Goal: Find specific page/section: Find specific page/section

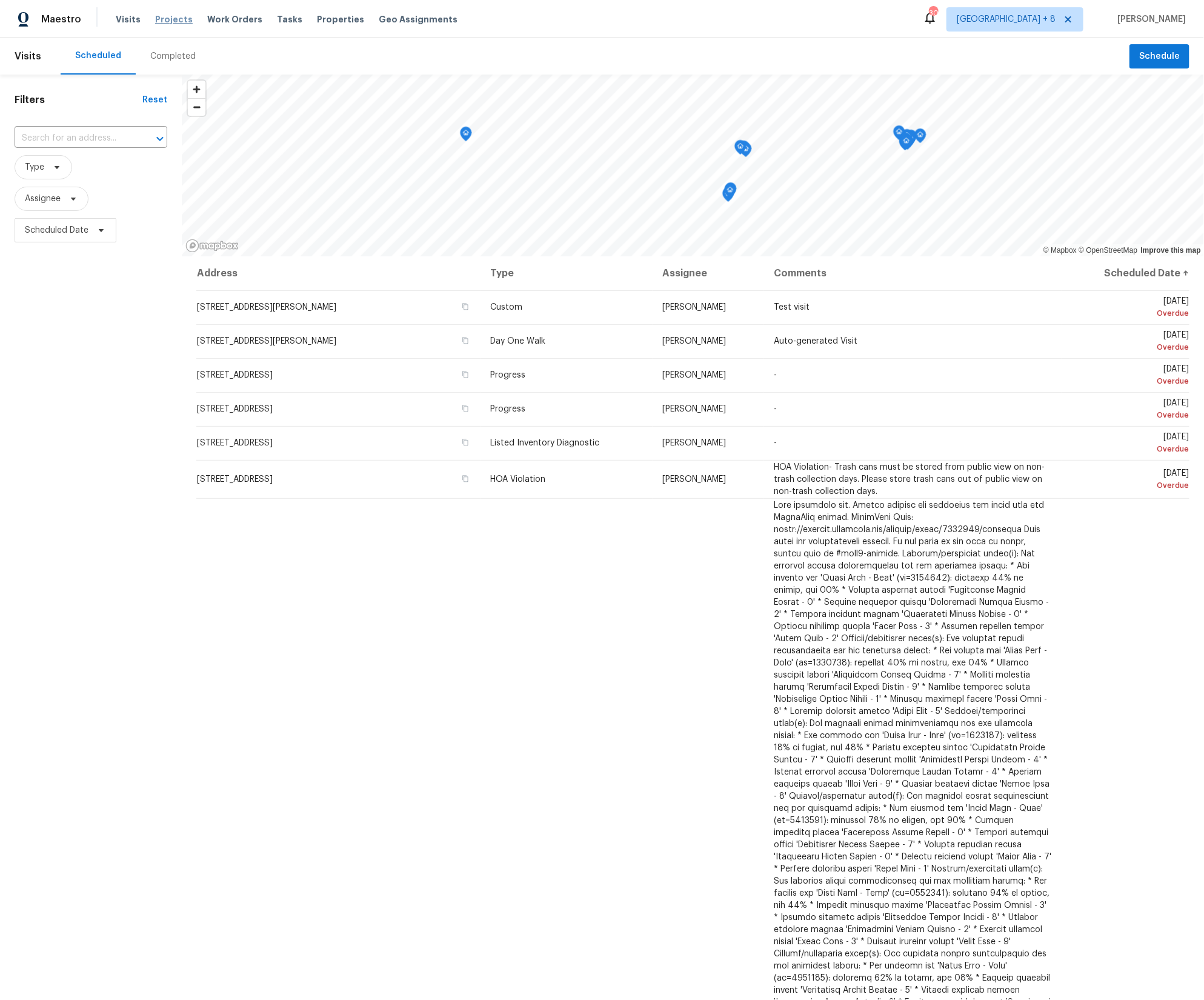
click at [179, 14] on span "Projects" at bounding box center [173, 19] width 38 height 13
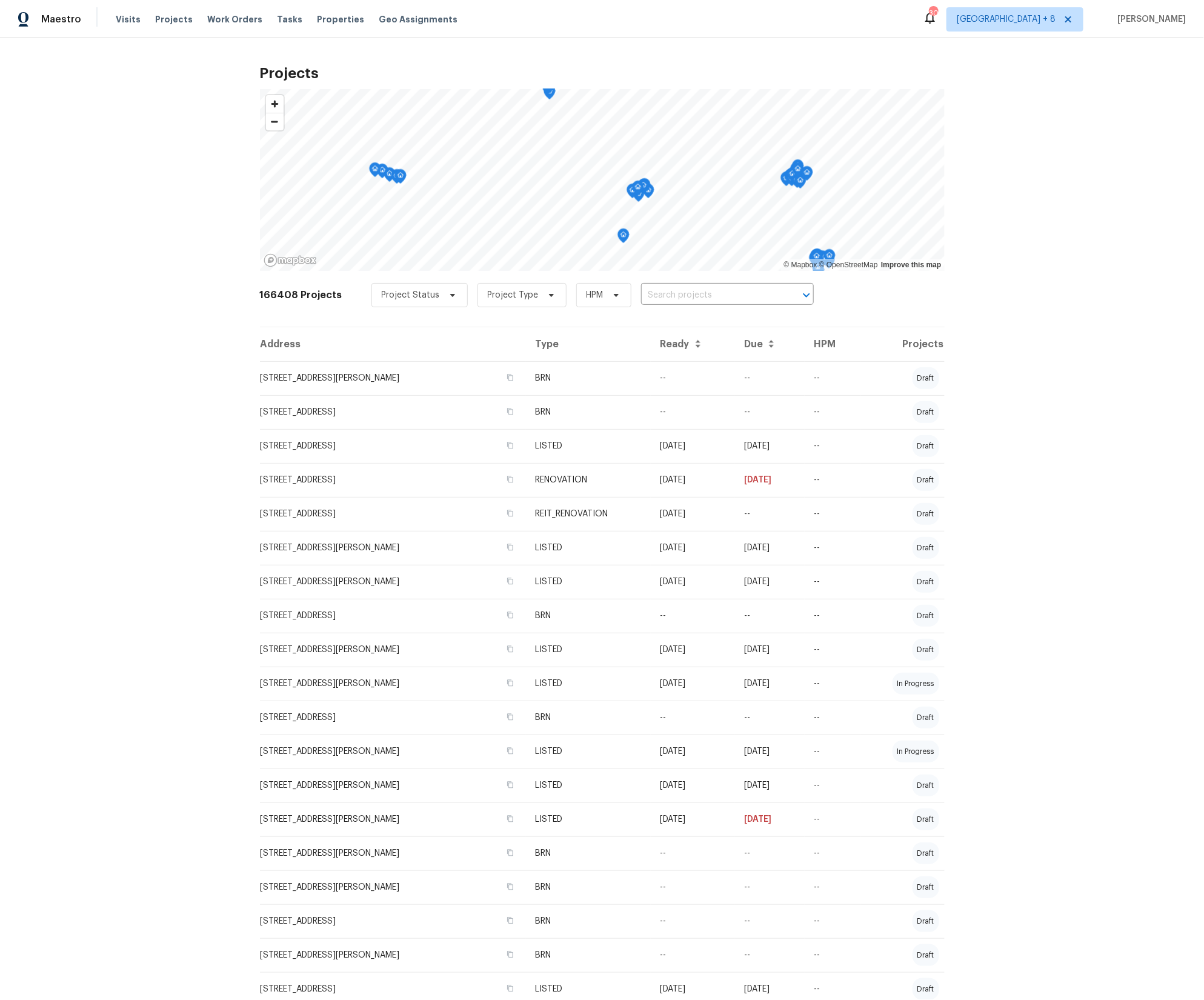
click at [703, 344] on icon at bounding box center [698, 346] width 10 height 10
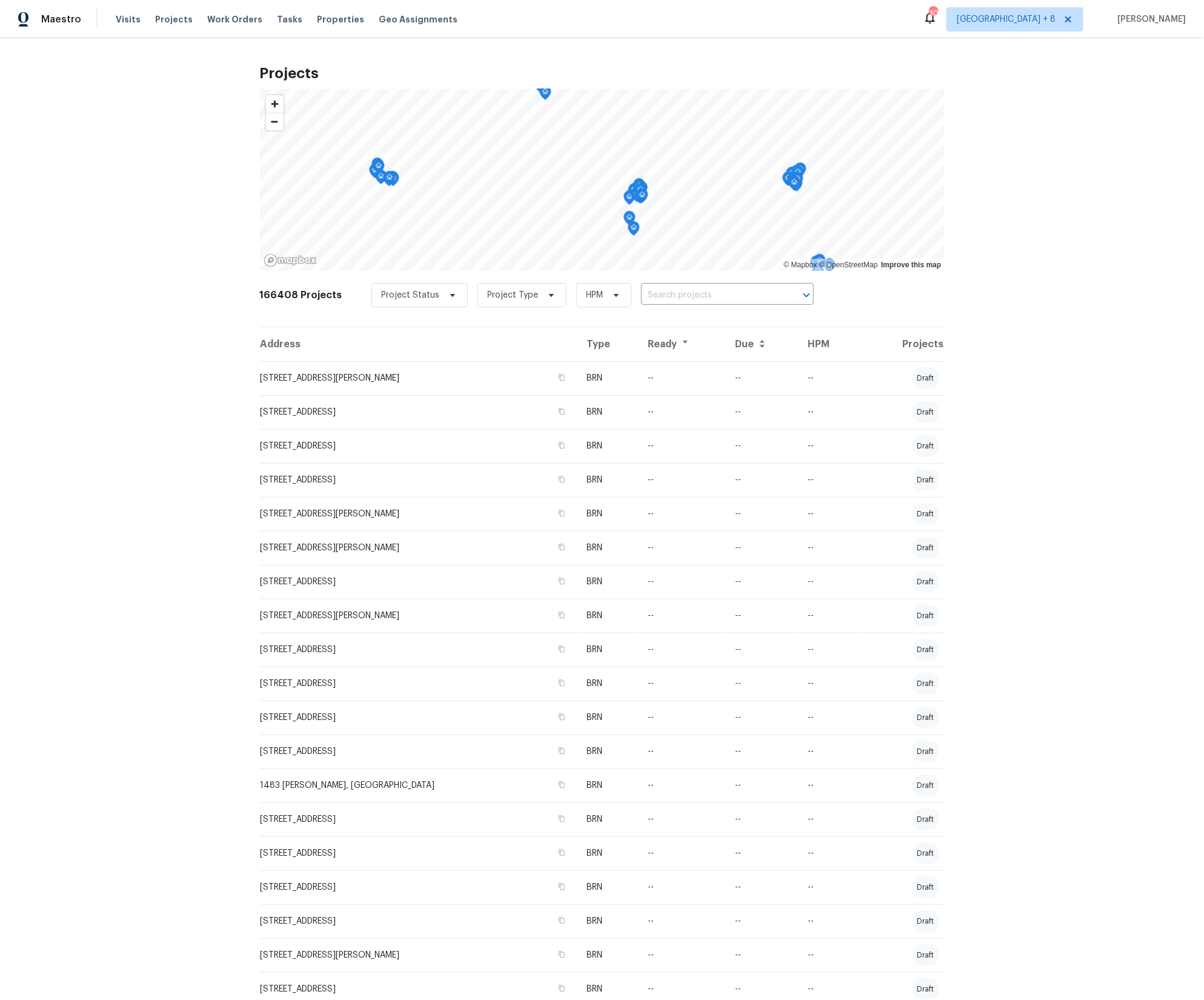
click at [683, 341] on icon at bounding box center [685, 342] width 5 height 3
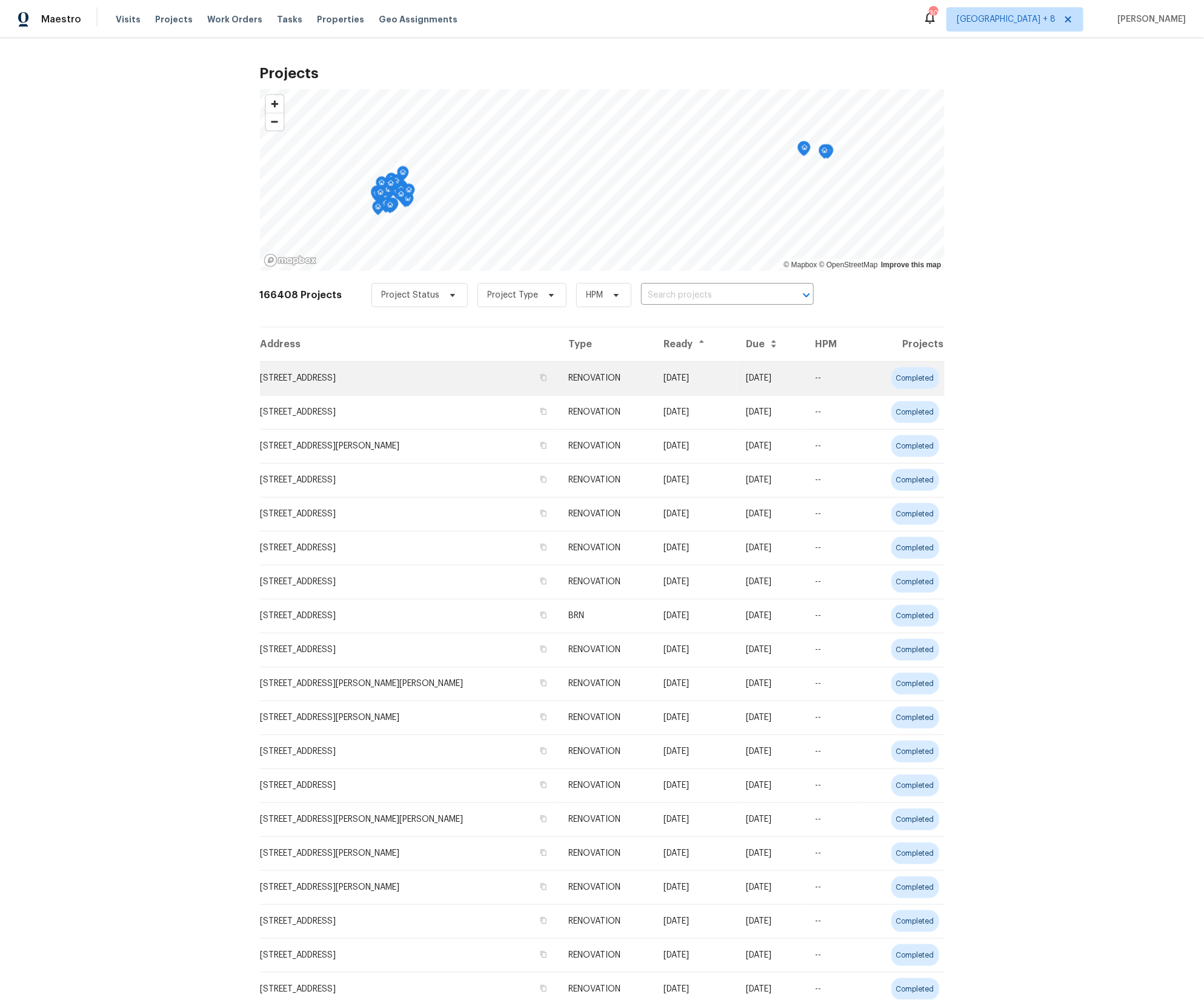
scroll to position [4, 0]
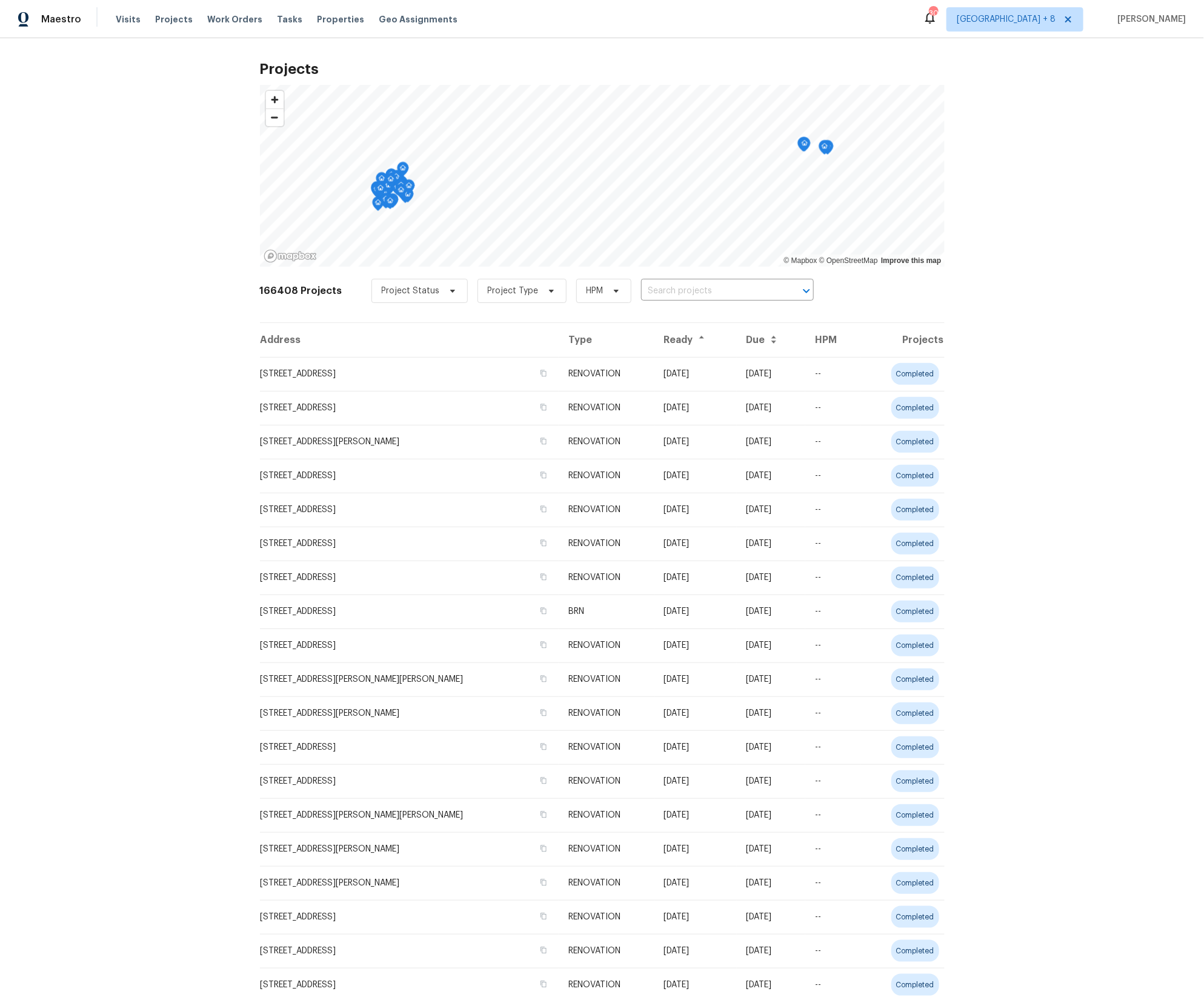
click at [351, 377] on td "[STREET_ADDRESS]" at bounding box center [409, 374] width 300 height 34
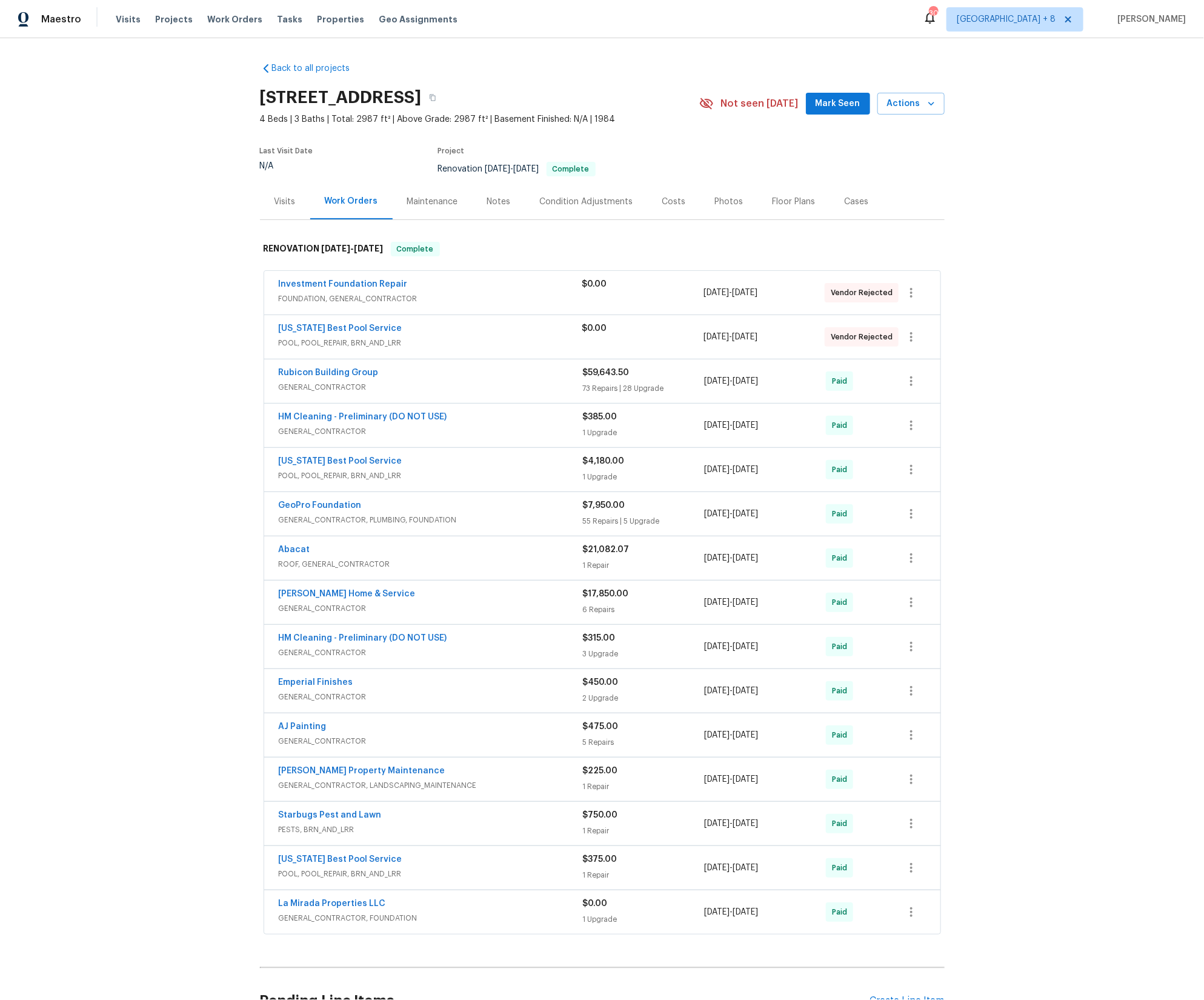
click at [672, 201] on div "Costs" at bounding box center [674, 201] width 24 height 13
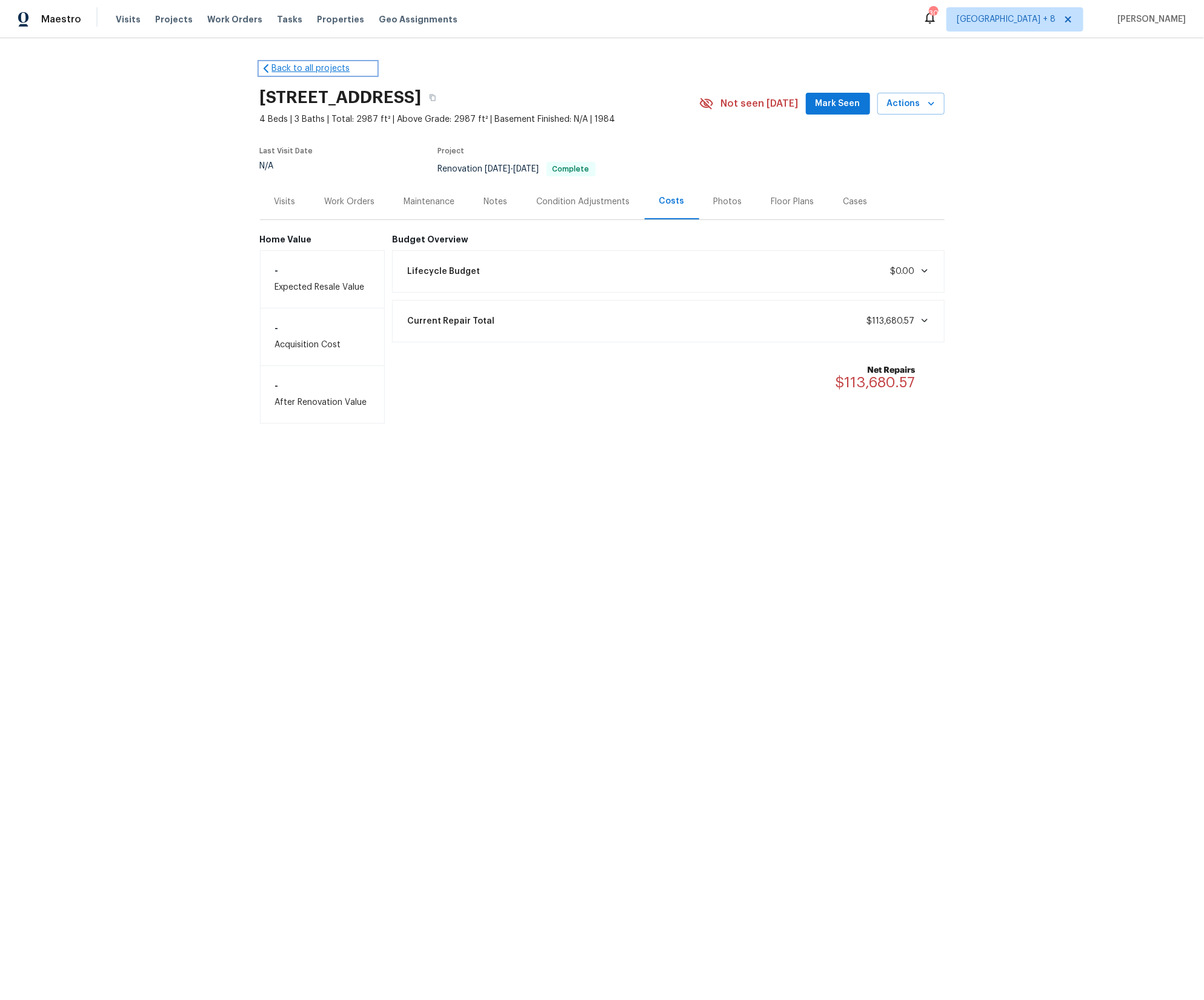
click at [287, 66] on link "Back to all projects" at bounding box center [318, 68] width 117 height 13
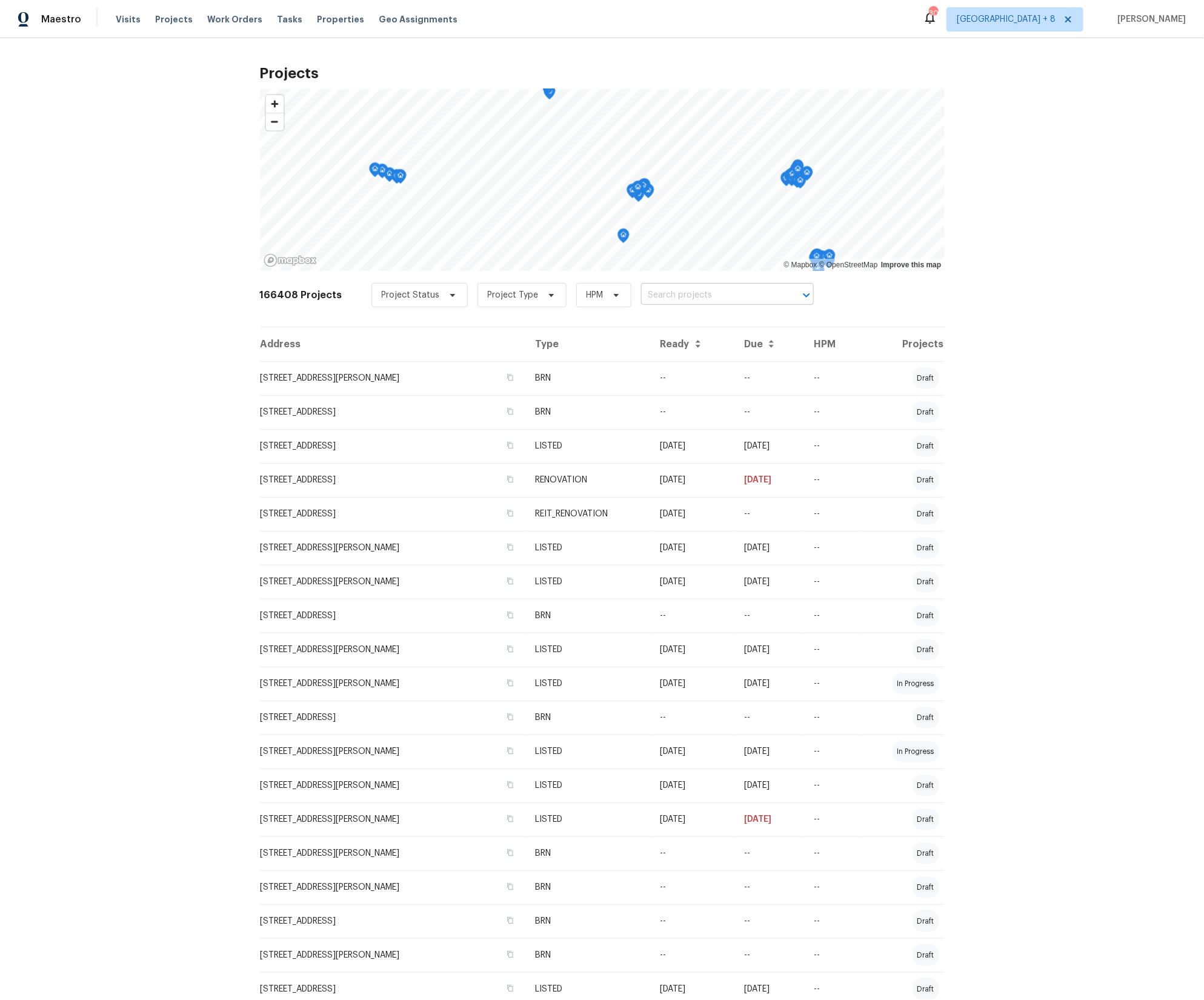
click at [677, 293] on input "text" at bounding box center [711, 296] width 139 height 19
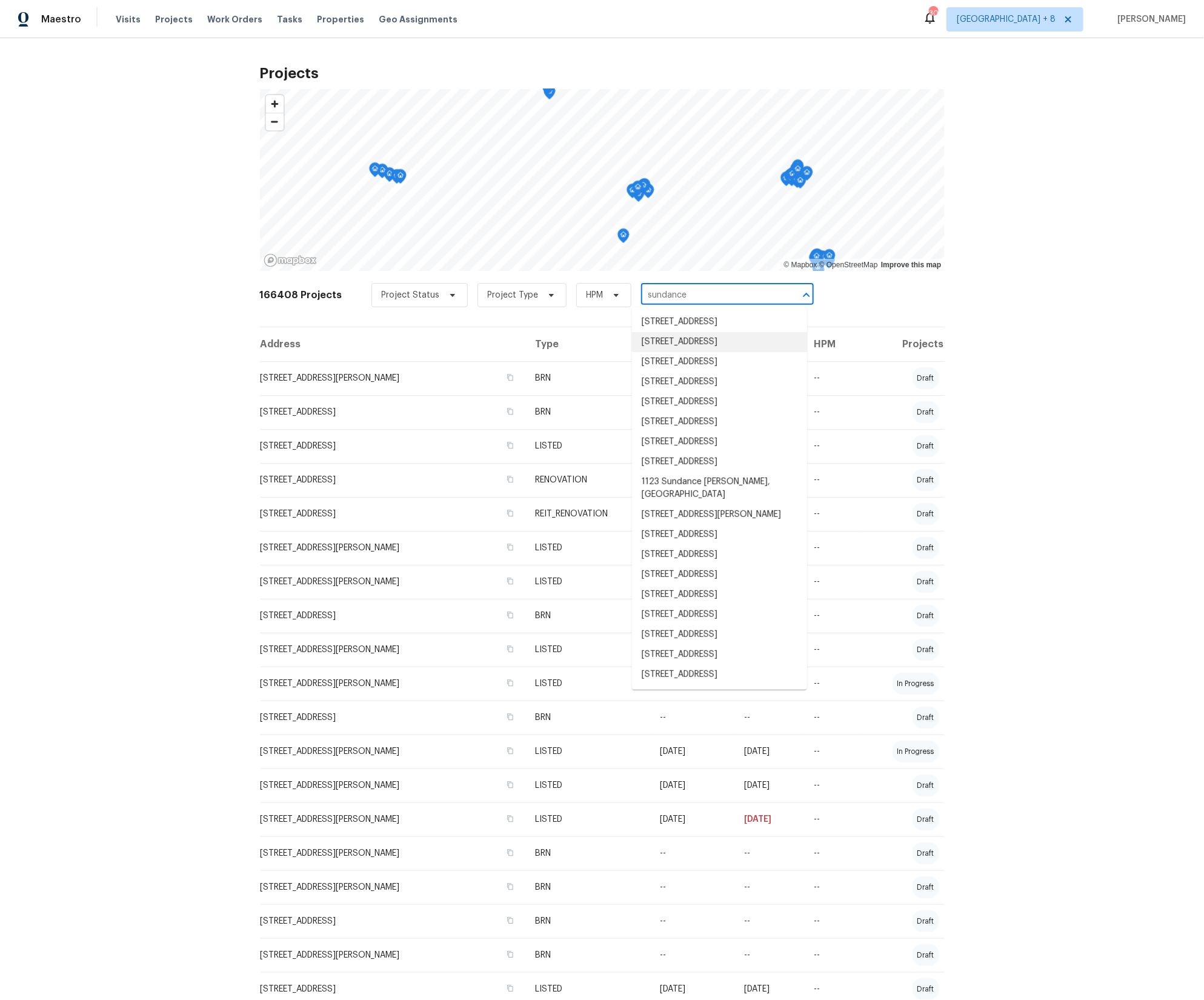
type input "sundance"
click at [1030, 317] on div "Projects © Mapbox © OpenStreetMap Improve this map 166408 Projects Project Stat…" at bounding box center [602, 519] width 1204 height 961
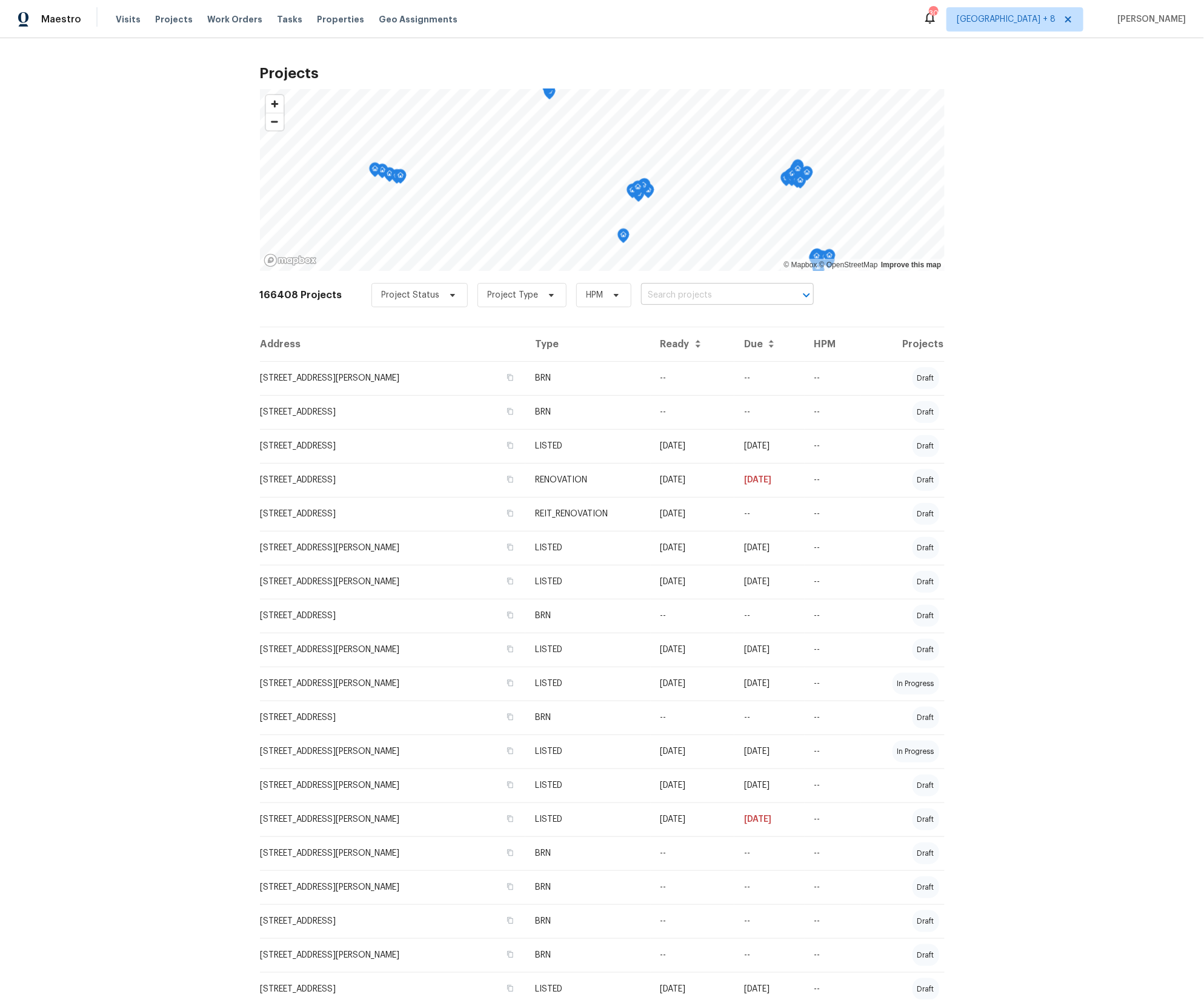
click at [680, 298] on input "text" at bounding box center [711, 296] width 139 height 19
click at [608, 297] on span at bounding box center [615, 295] width 13 height 10
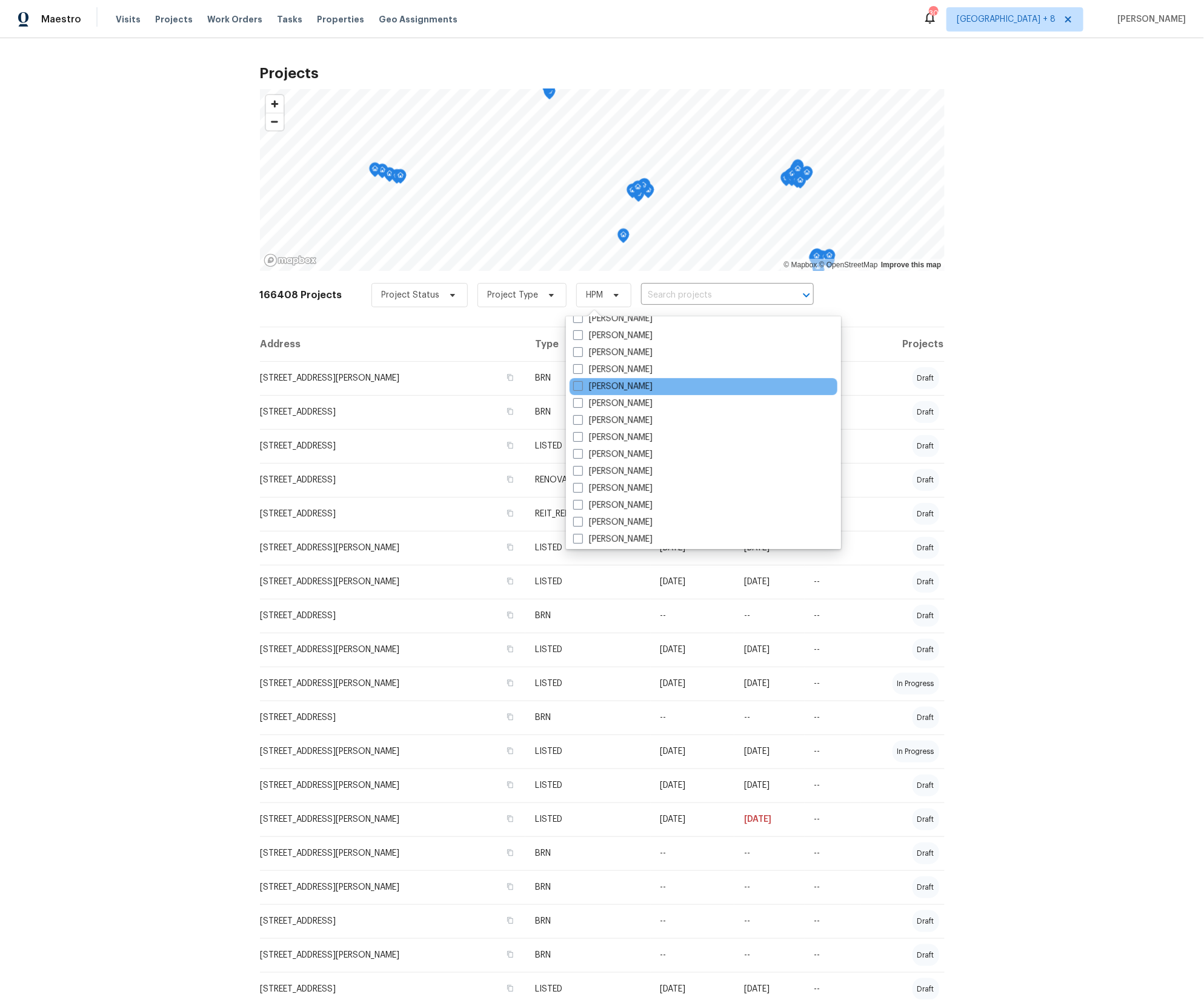
scroll to position [1270, 0]
click at [1029, 365] on div "Projects © Mapbox © OpenStreetMap Improve this map 166408 Projects Project Stat…" at bounding box center [602, 519] width 1204 height 961
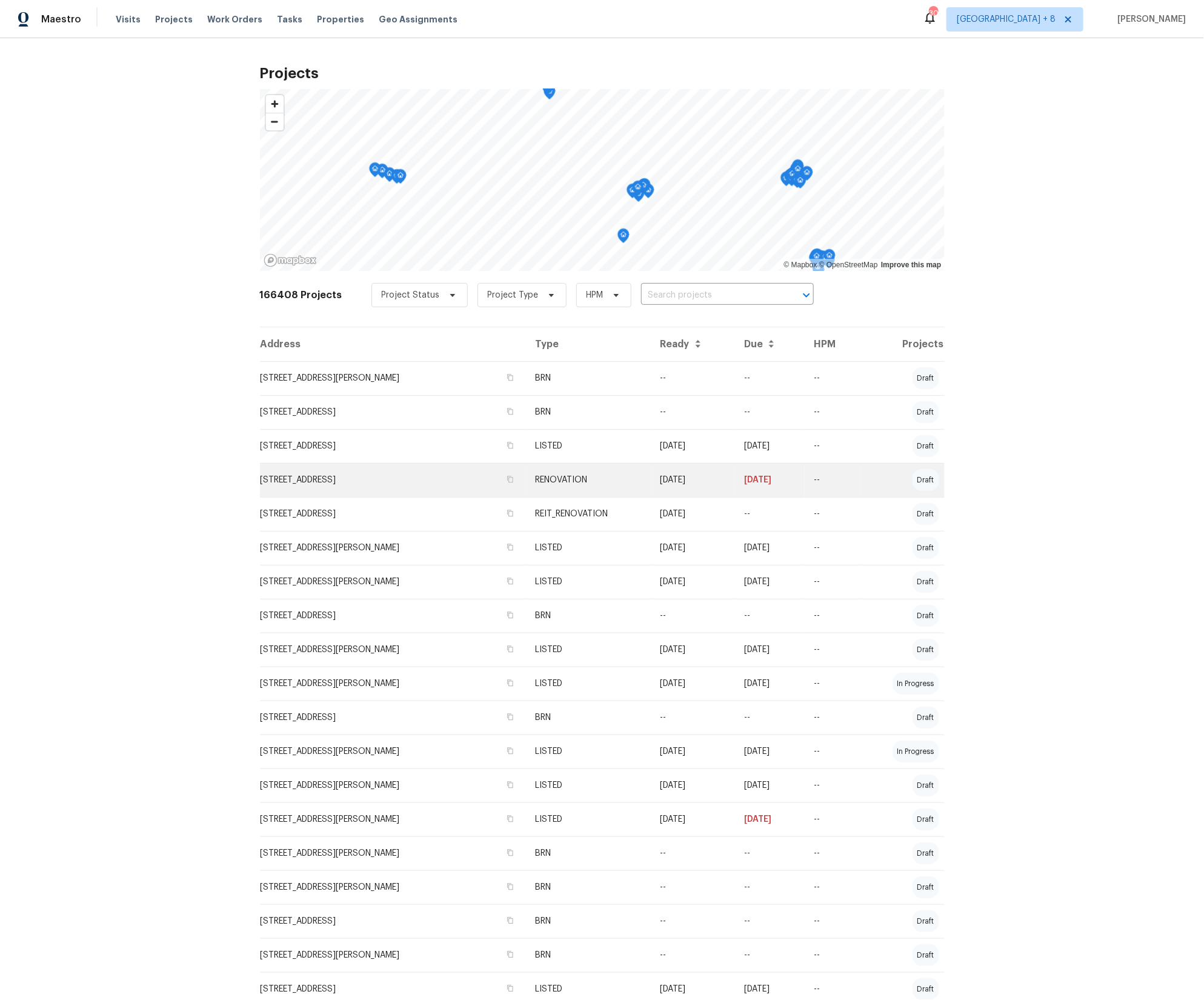
click at [575, 478] on td "RENOVATION" at bounding box center [588, 480] width 125 height 34
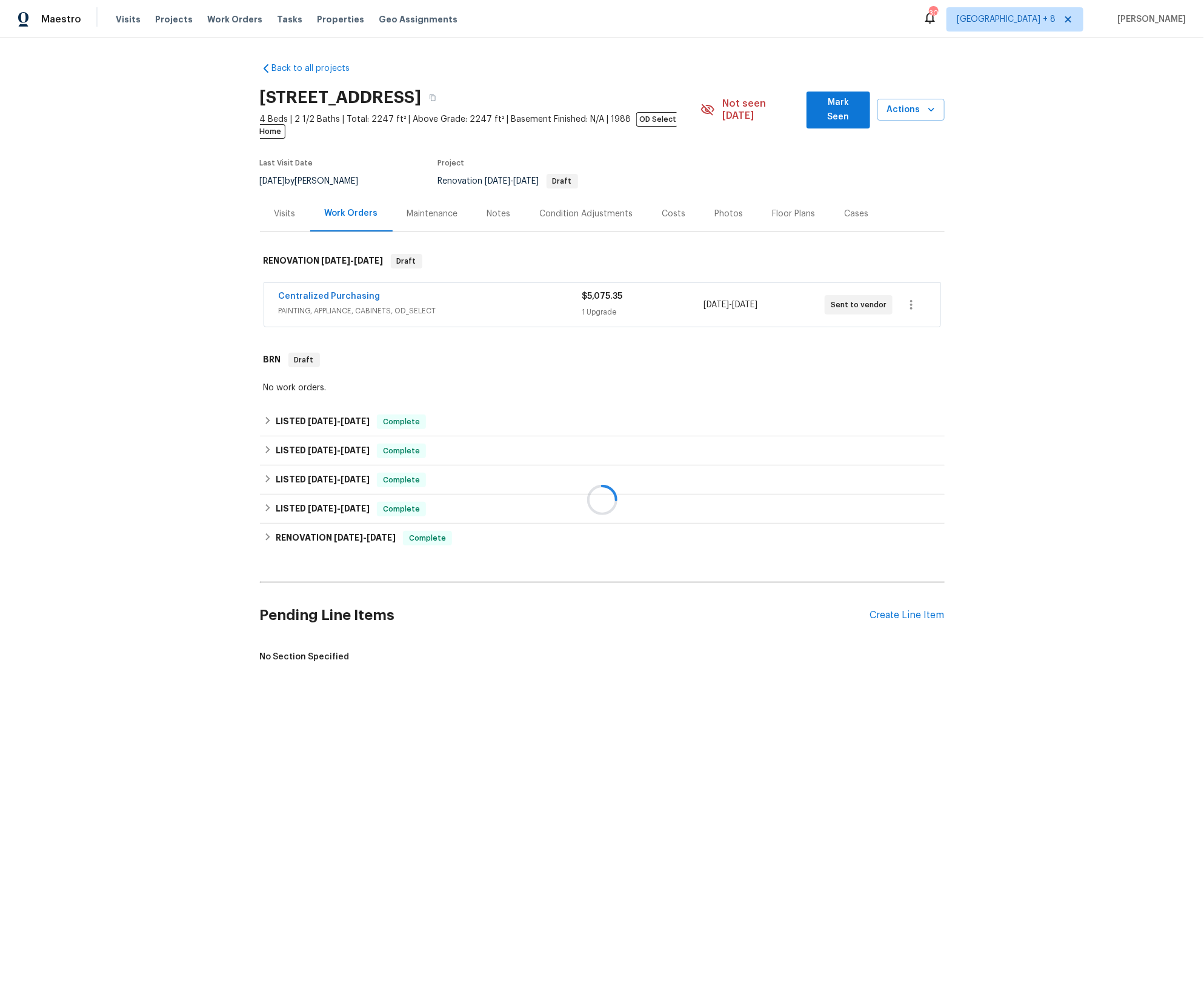
click at [667, 208] on div "Costs" at bounding box center [674, 214] width 24 height 13
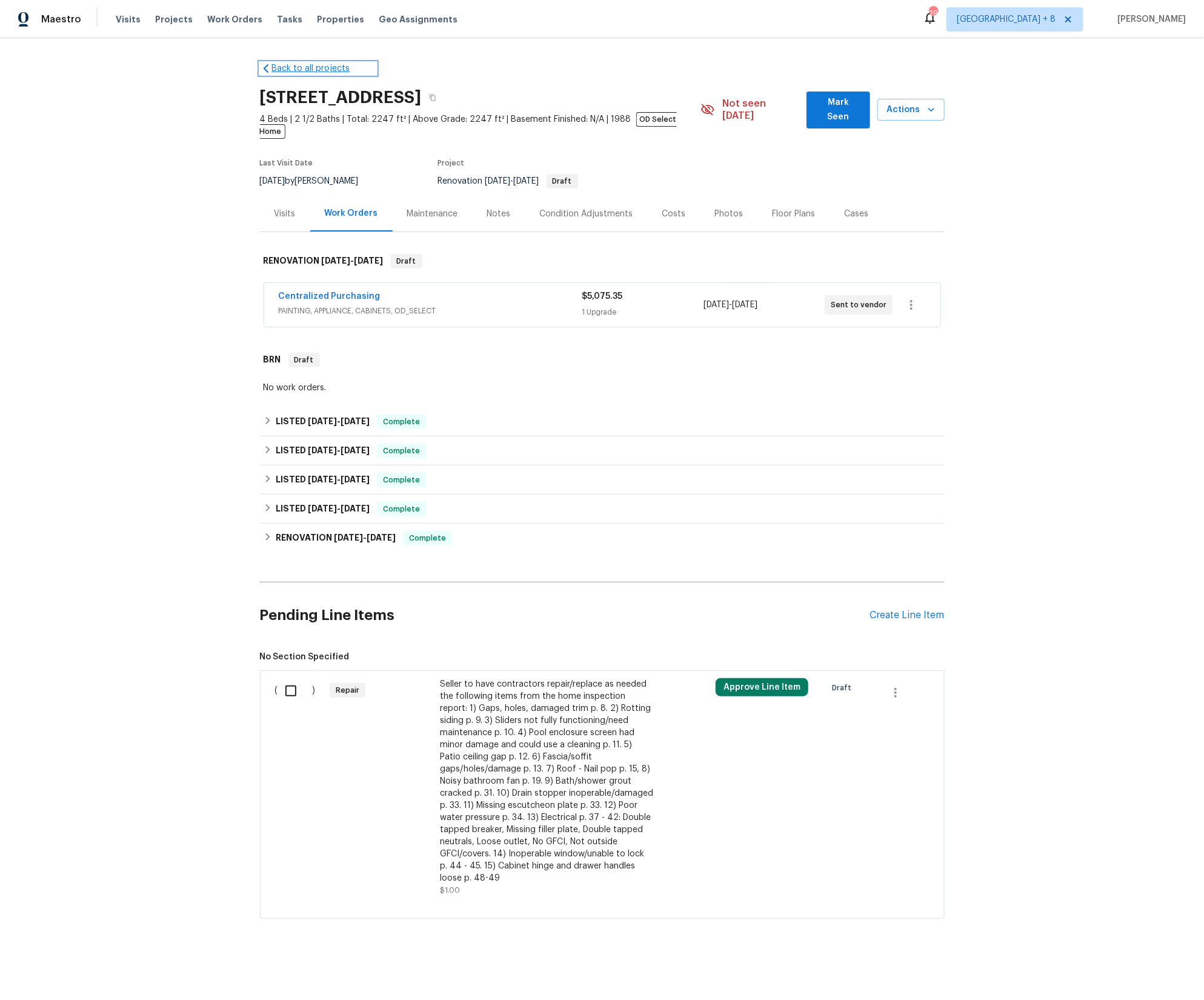
click at [279, 65] on link "Back to all projects" at bounding box center [318, 68] width 117 height 13
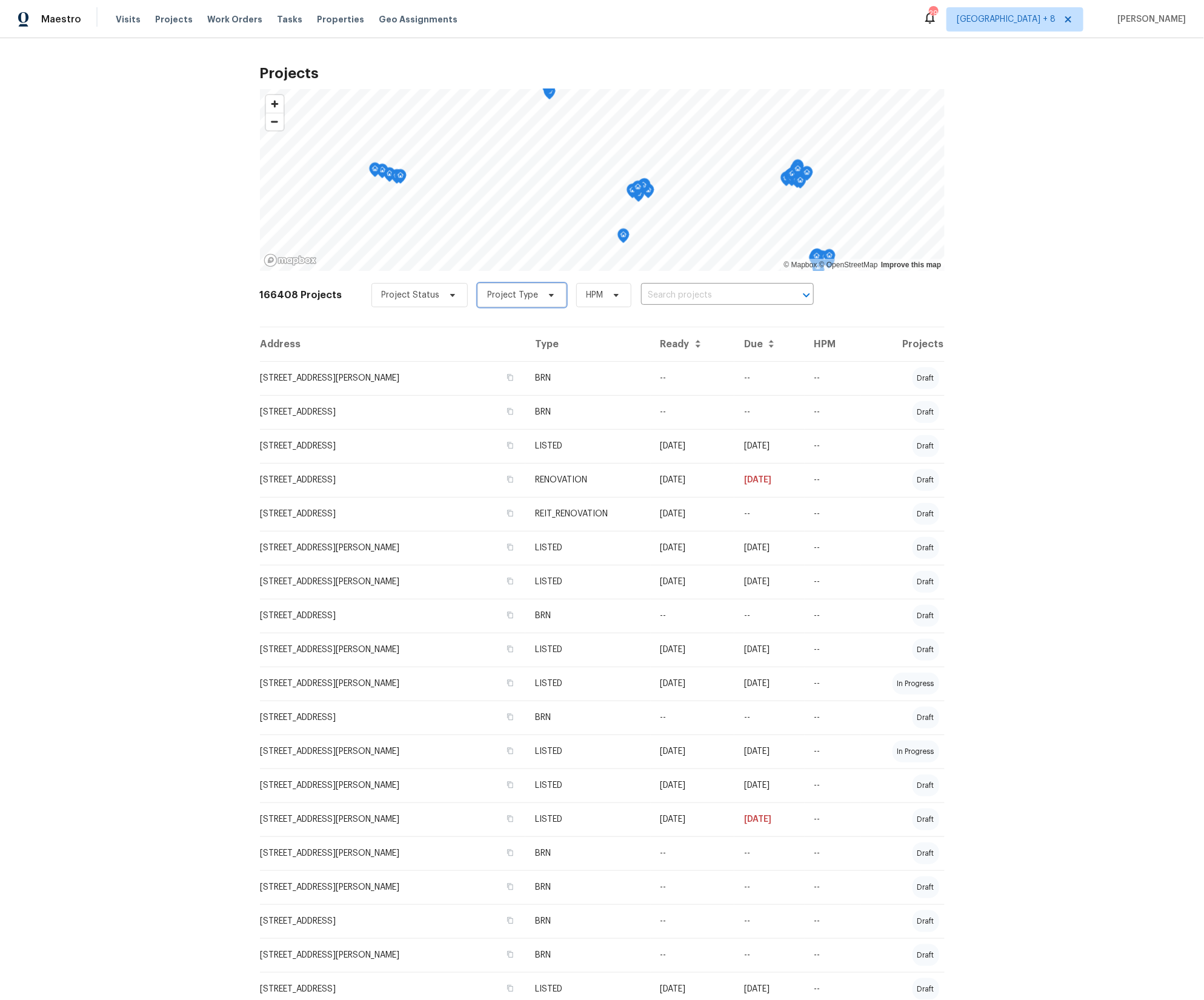
click at [503, 291] on span "Project Type" at bounding box center [512, 295] width 51 height 13
click at [445, 300] on span "Project Status" at bounding box center [420, 295] width 96 height 24
click at [886, 306] on div "166408 Projects Project Status Project Type HPM ​" at bounding box center [602, 303] width 685 height 48
click at [546, 295] on icon at bounding box center [551, 295] width 10 height 10
click at [587, 292] on span "HPM" at bounding box center [595, 295] width 17 height 13
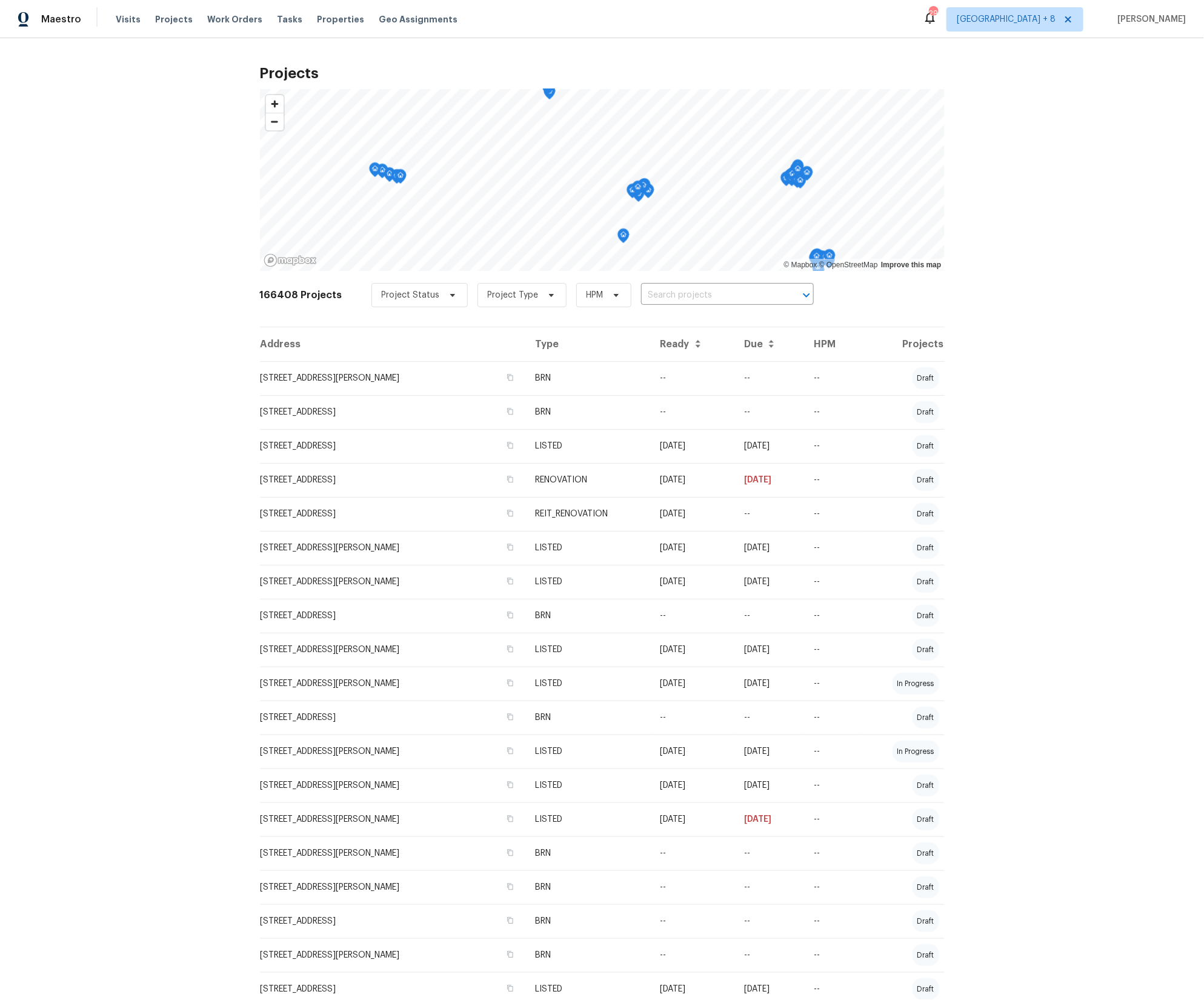
click at [1079, 331] on div "Projects © Mapbox © OpenStreetMap Improve this map 166408 Projects Project Stat…" at bounding box center [602, 519] width 1204 height 961
click at [414, 292] on span "Project Status" at bounding box center [410, 295] width 58 height 13
click at [189, 322] on div "Projects © Mapbox © OpenStreetMap Improve this map 166408 Projects Project Stat…" at bounding box center [602, 519] width 1204 height 961
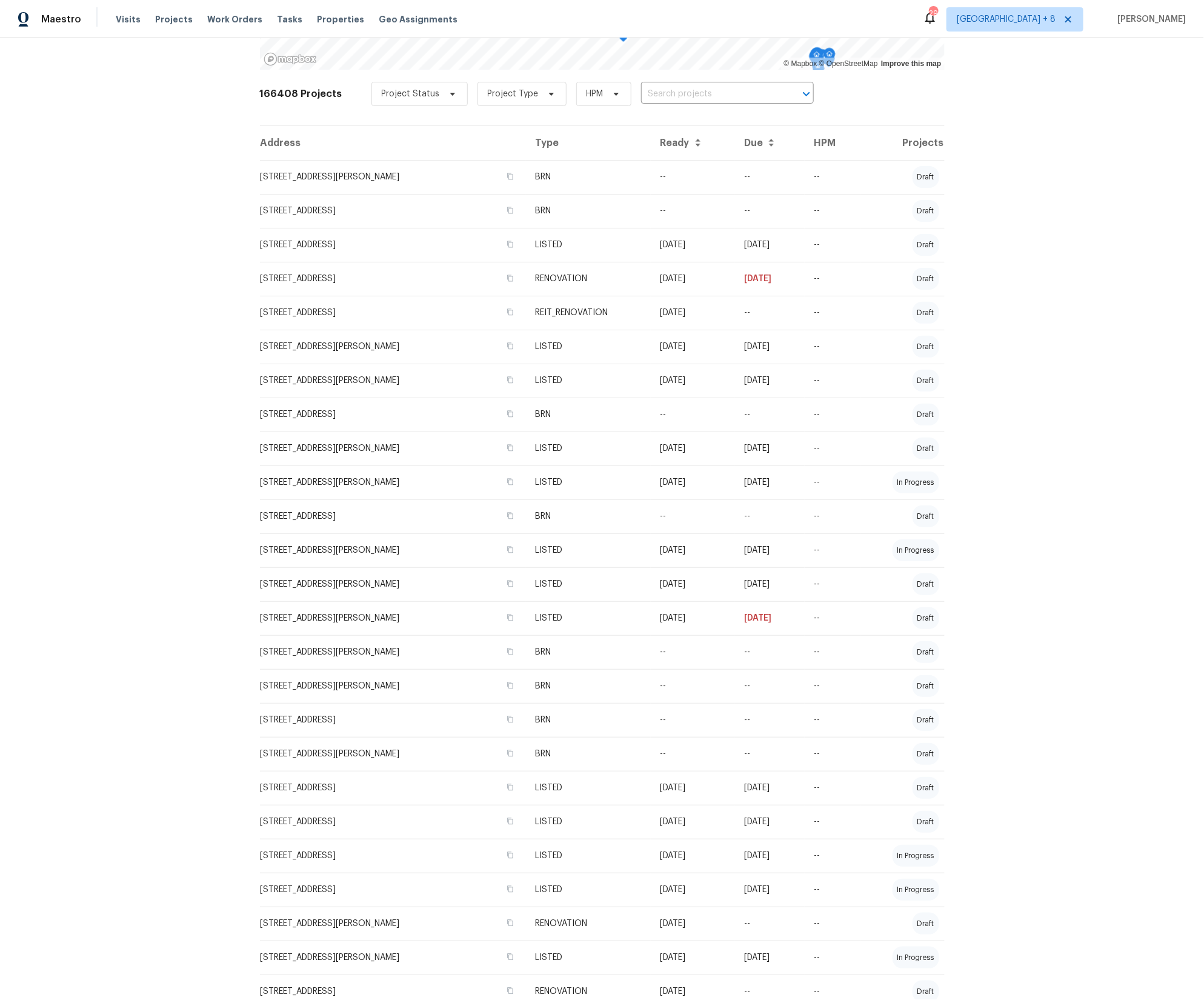
scroll to position [198, 0]
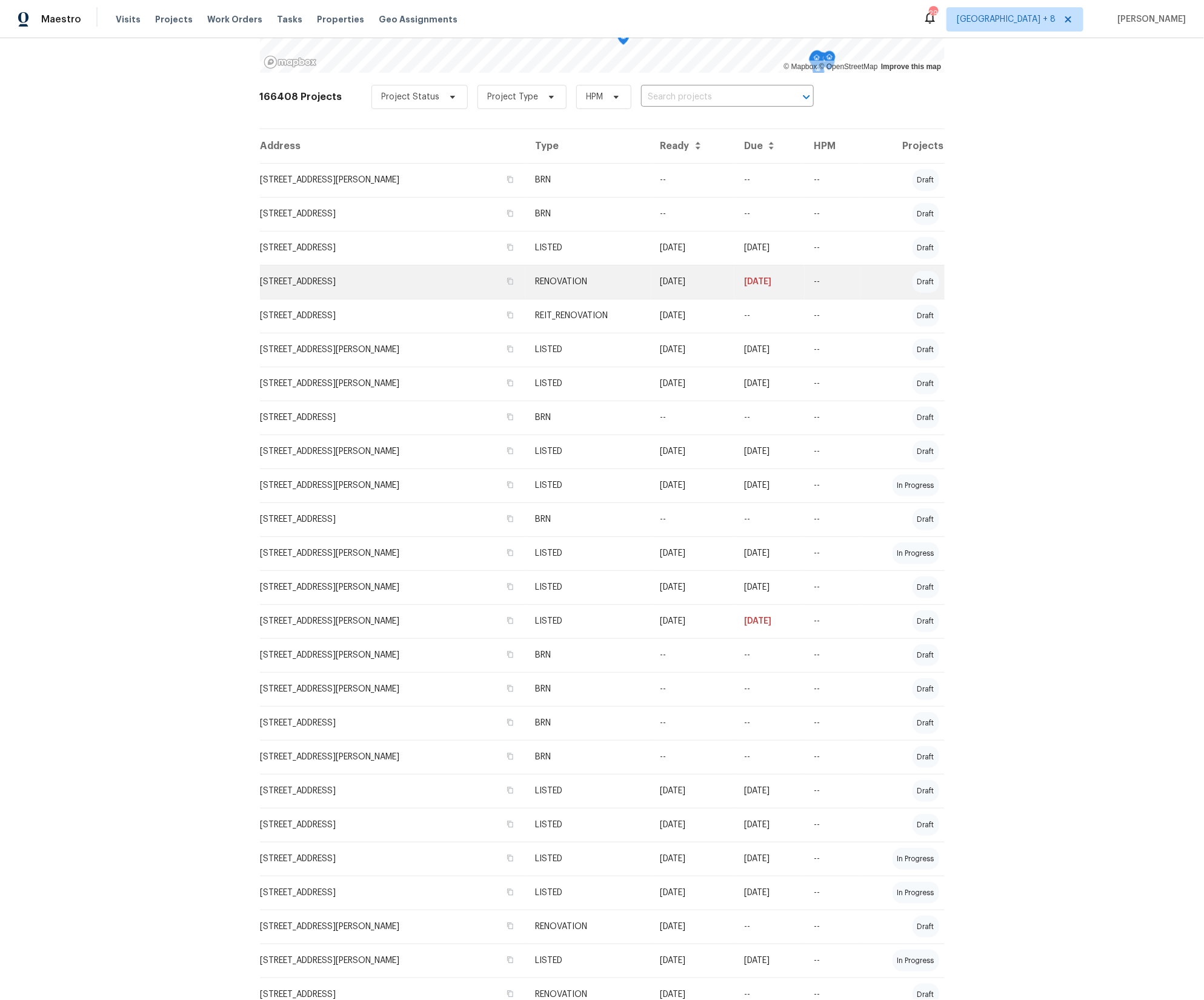
click at [559, 285] on td "RENOVATION" at bounding box center [588, 281] width 125 height 34
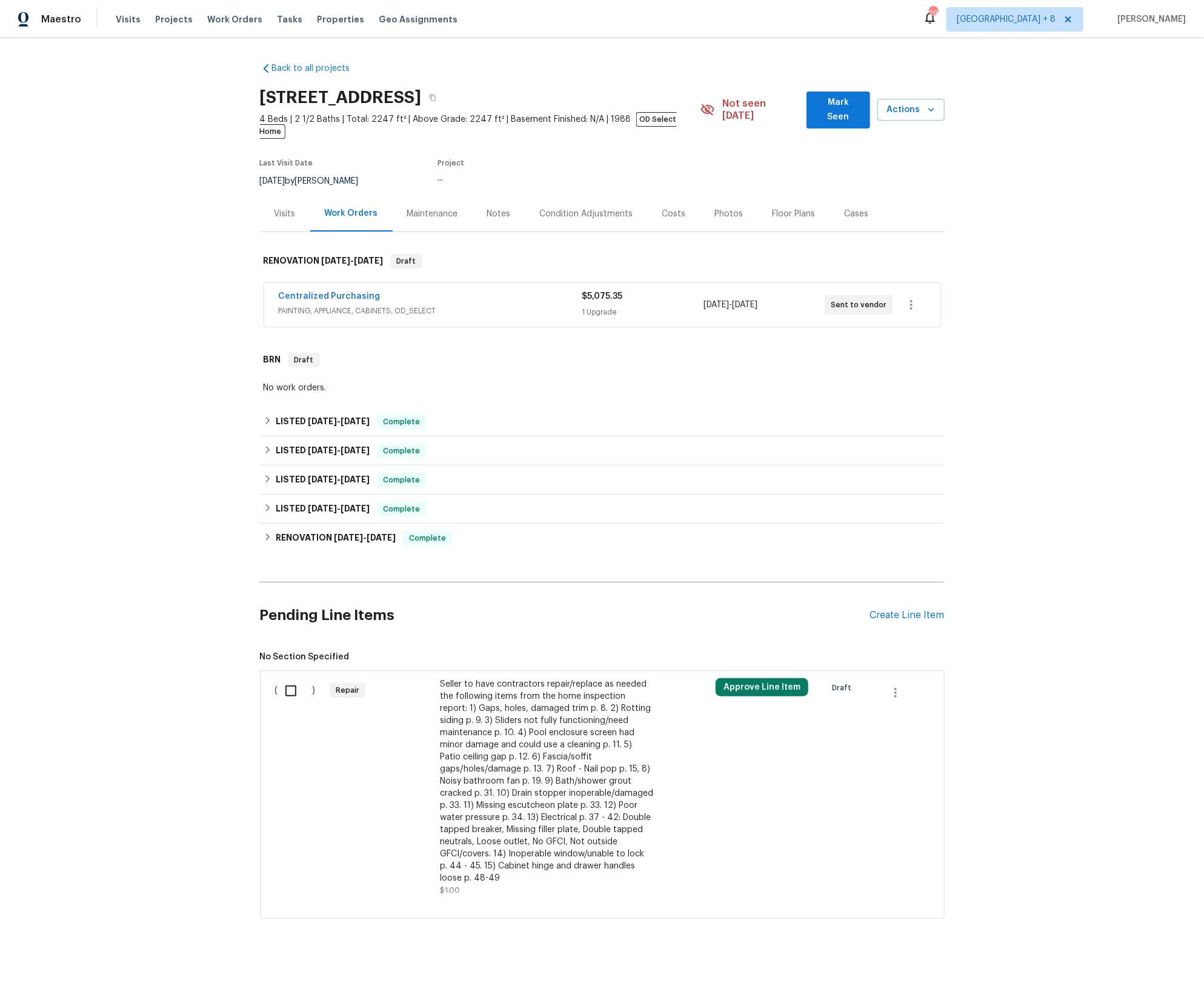
click at [682, 200] on div "Costs" at bounding box center [674, 213] width 53 height 36
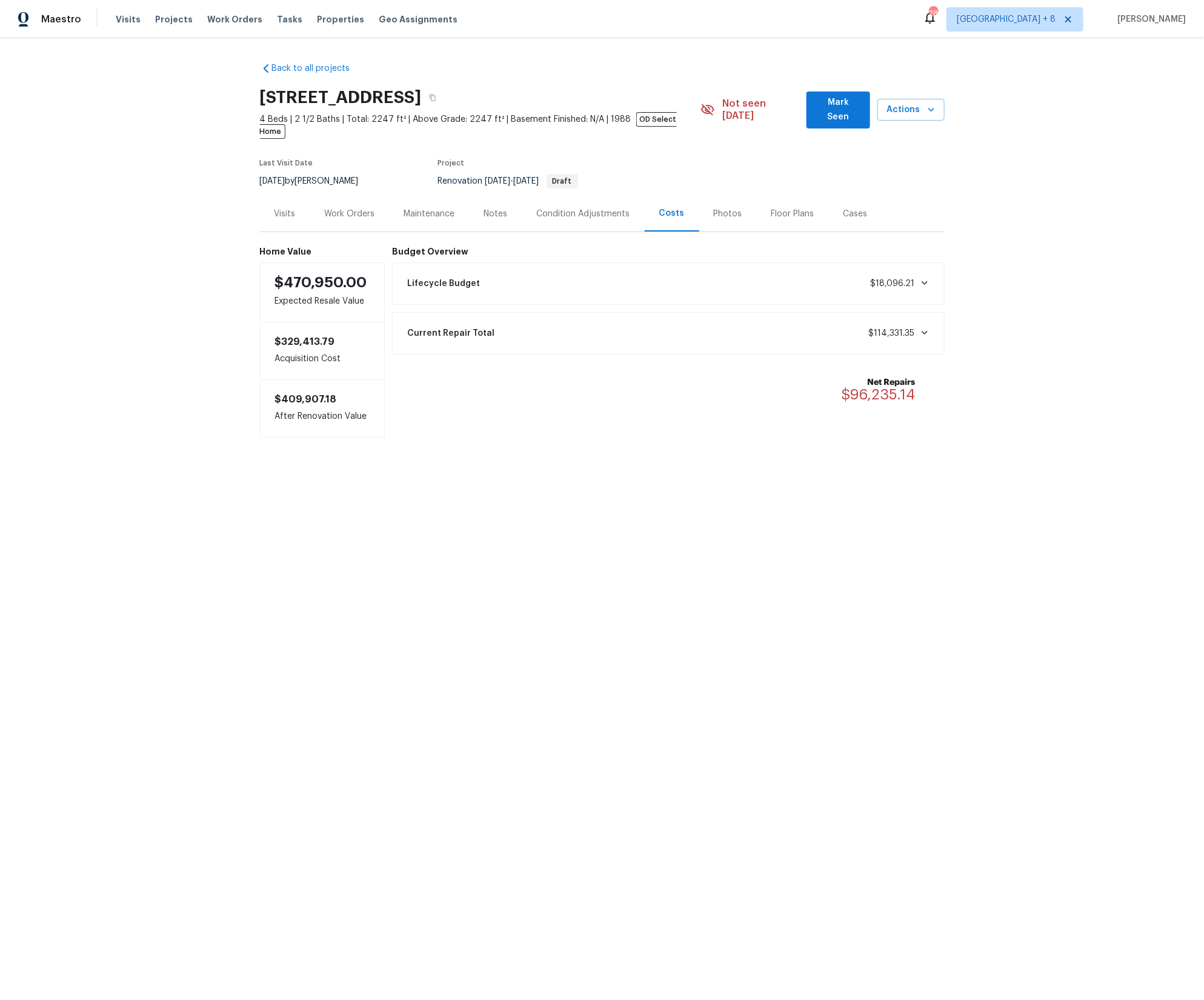
click at [578, 208] on div "Condition Adjustments" at bounding box center [583, 214] width 93 height 13
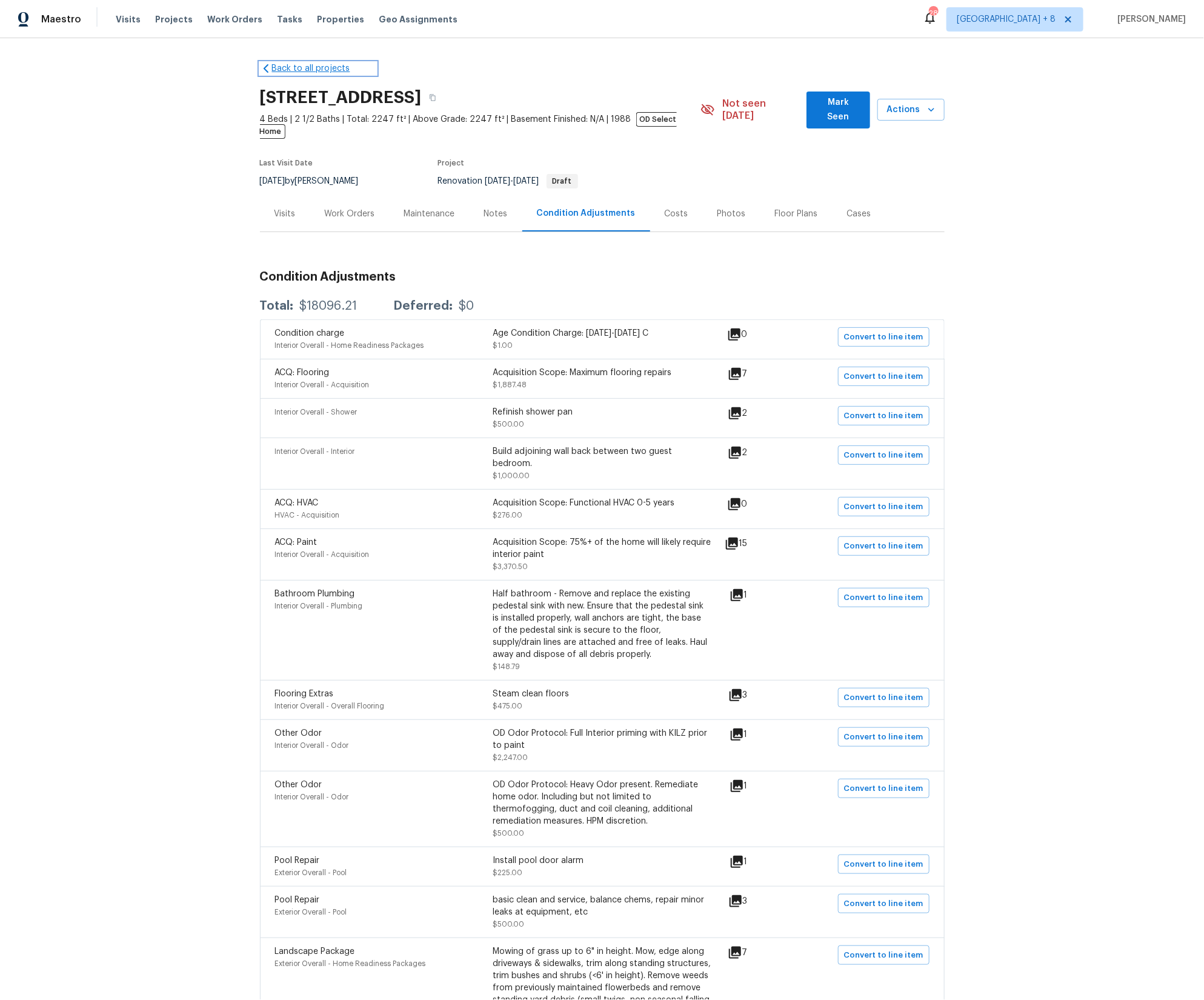
click at [289, 67] on link "Back to all projects" at bounding box center [318, 68] width 117 height 13
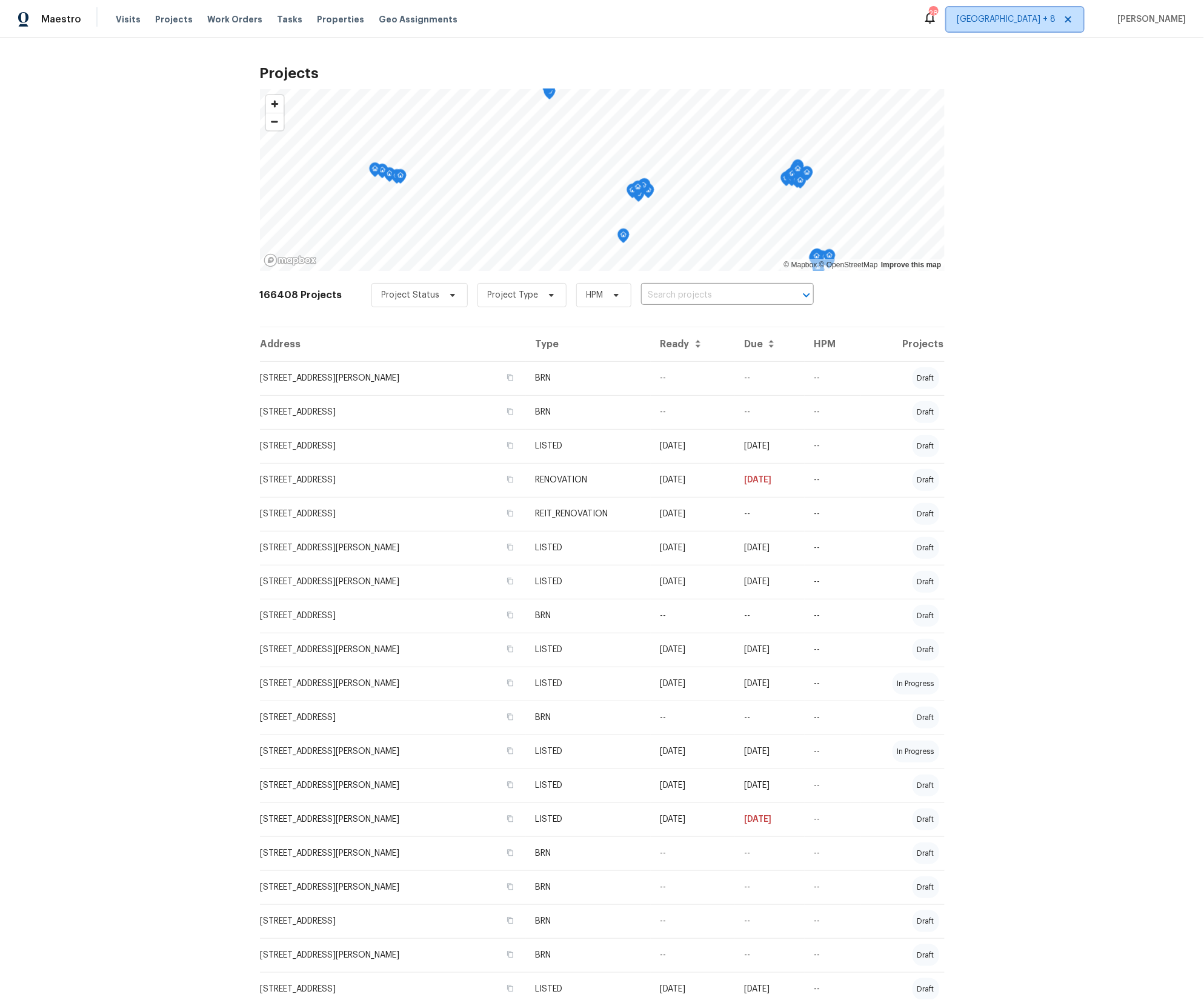
click at [1038, 20] on span "[GEOGRAPHIC_DATA] + 8" at bounding box center [1006, 19] width 99 height 13
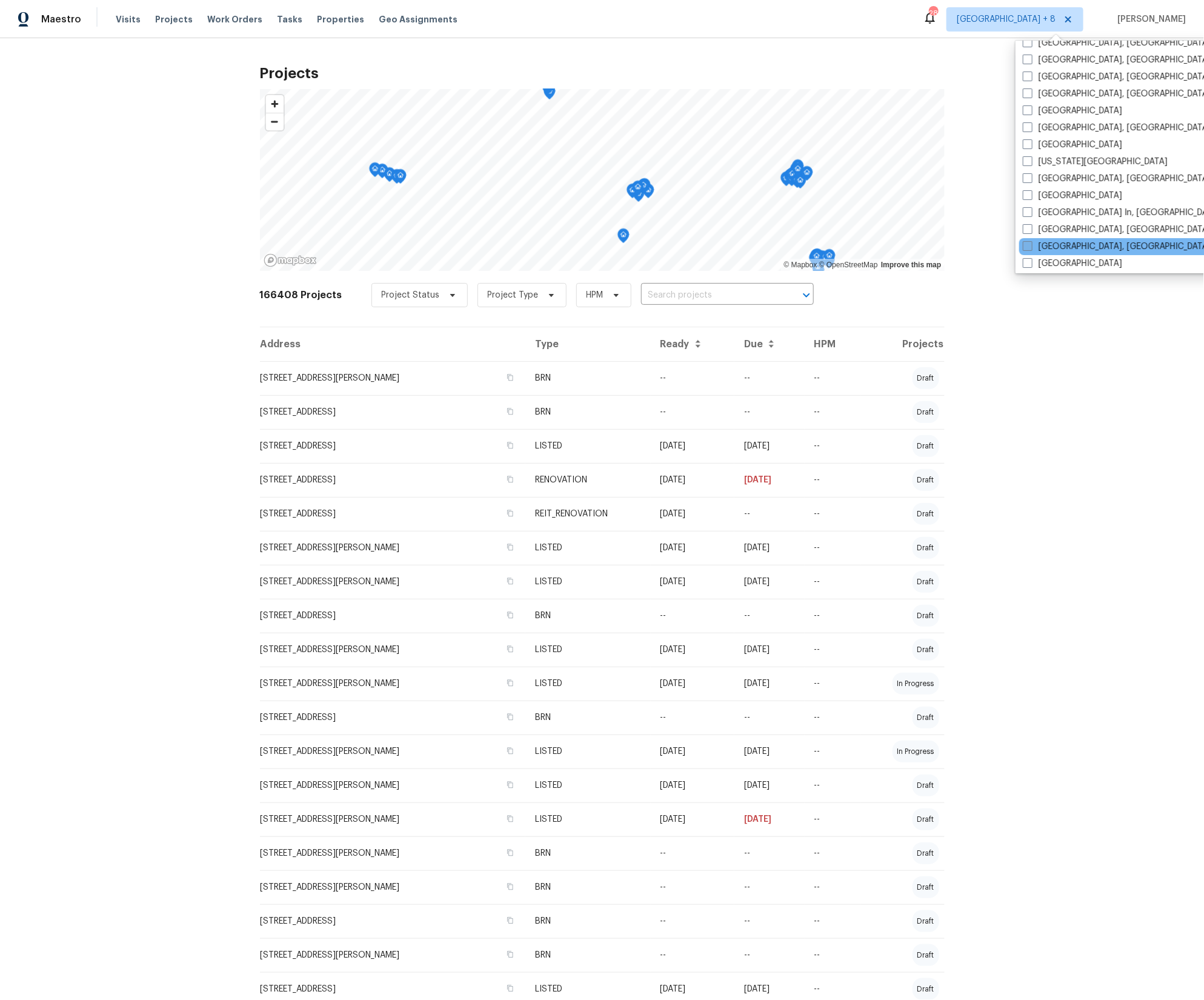
scroll to position [457, 0]
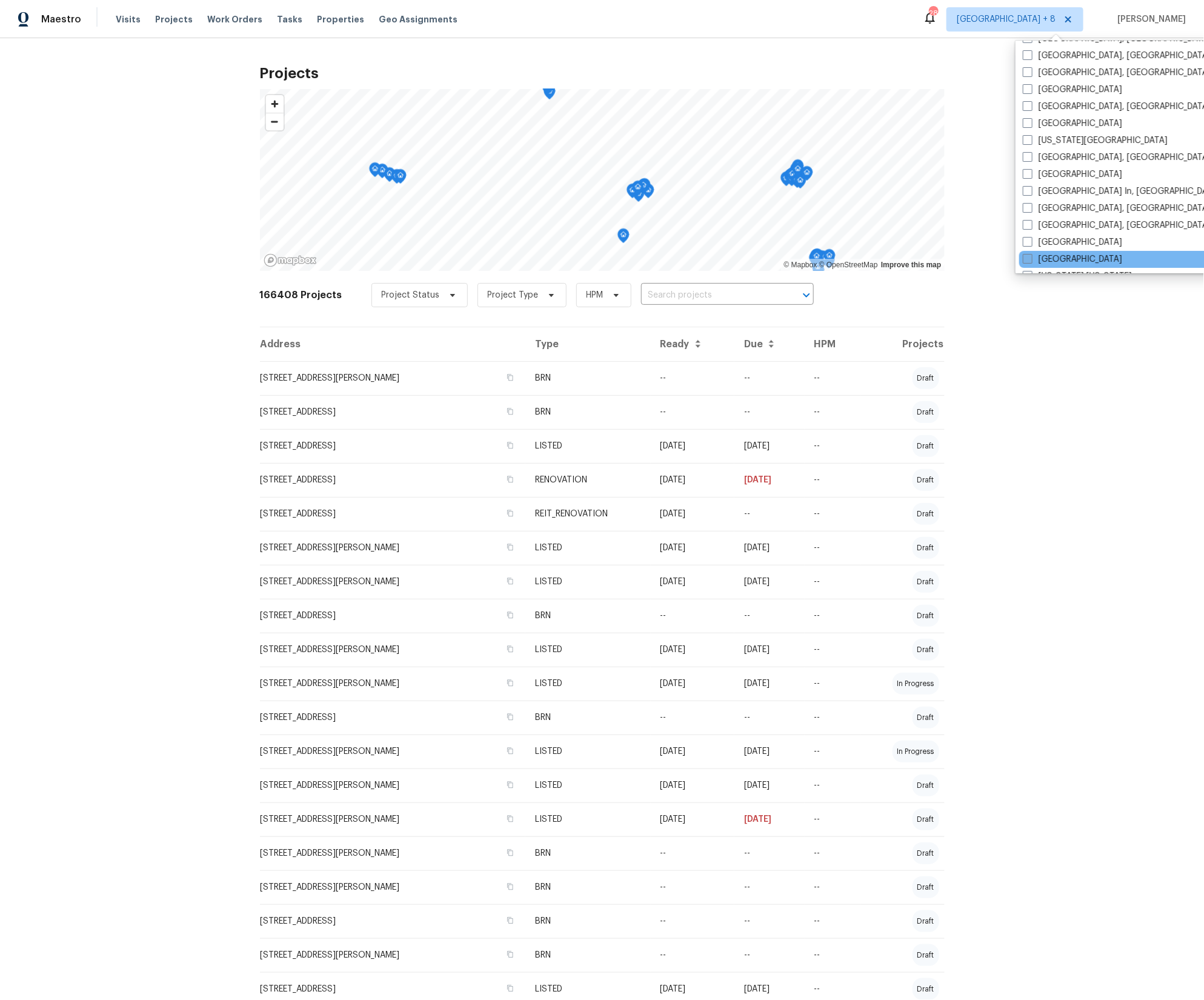
click at [1048, 253] on label "Nashville" at bounding box center [1072, 259] width 99 height 13
click at [1031, 253] on input "Nashville" at bounding box center [1027, 257] width 8 height 8
checkbox input "true"
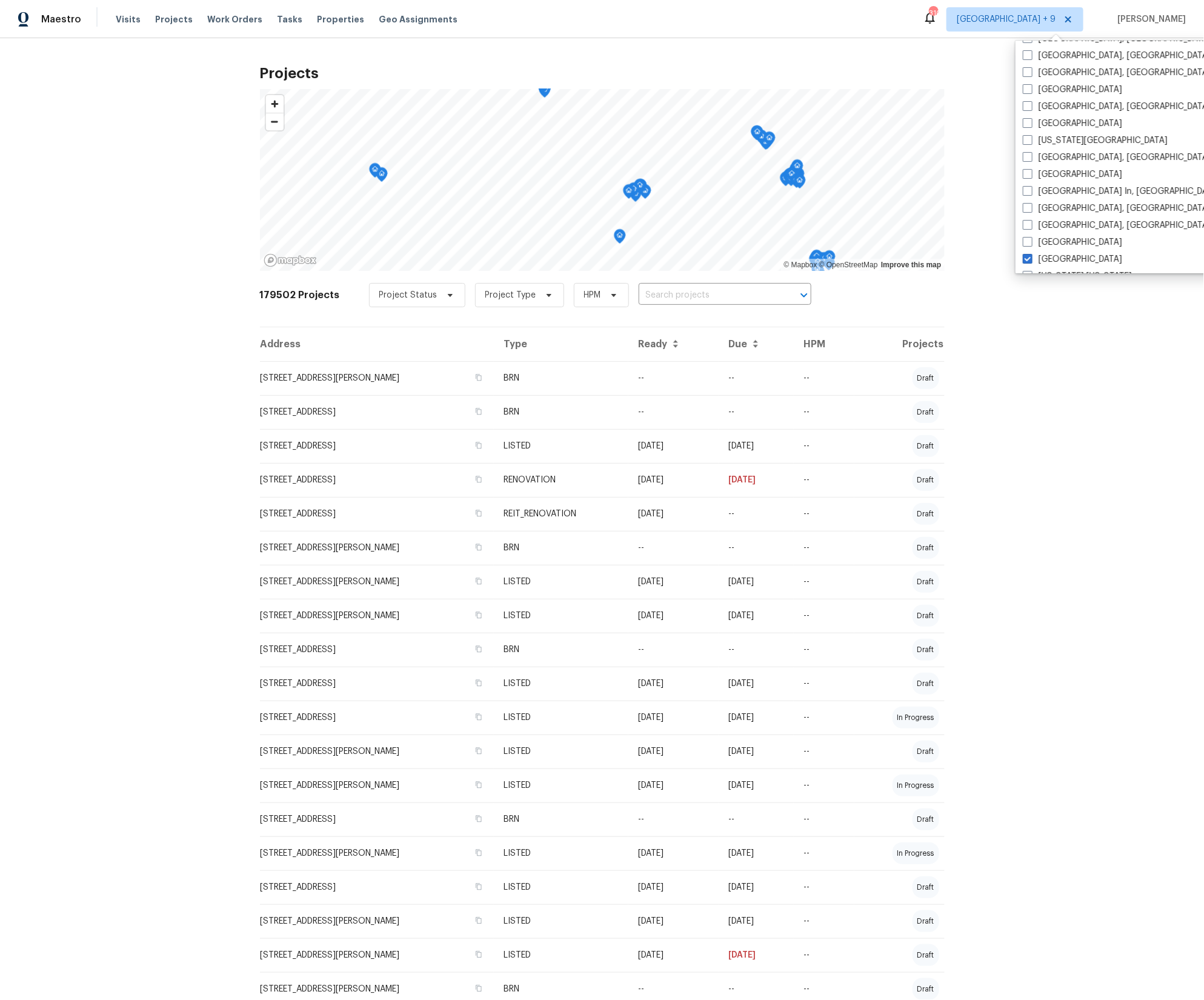
click at [711, 298] on input "text" at bounding box center [708, 296] width 139 height 19
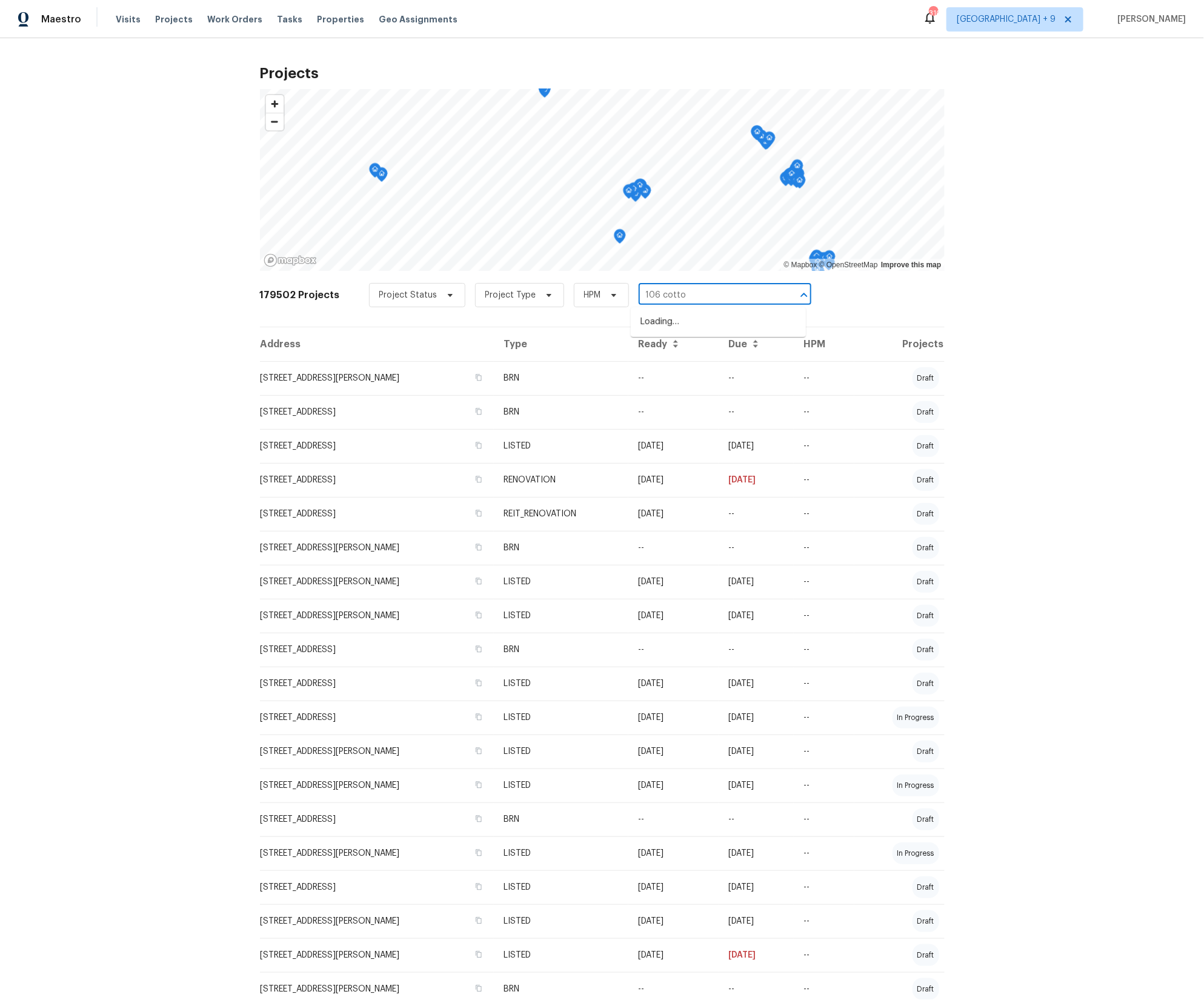
type input "106 cotton"
click at [710, 318] on li "106 Cottonwood Dr, Shelbyville, TN 37160" at bounding box center [719, 322] width 175 height 20
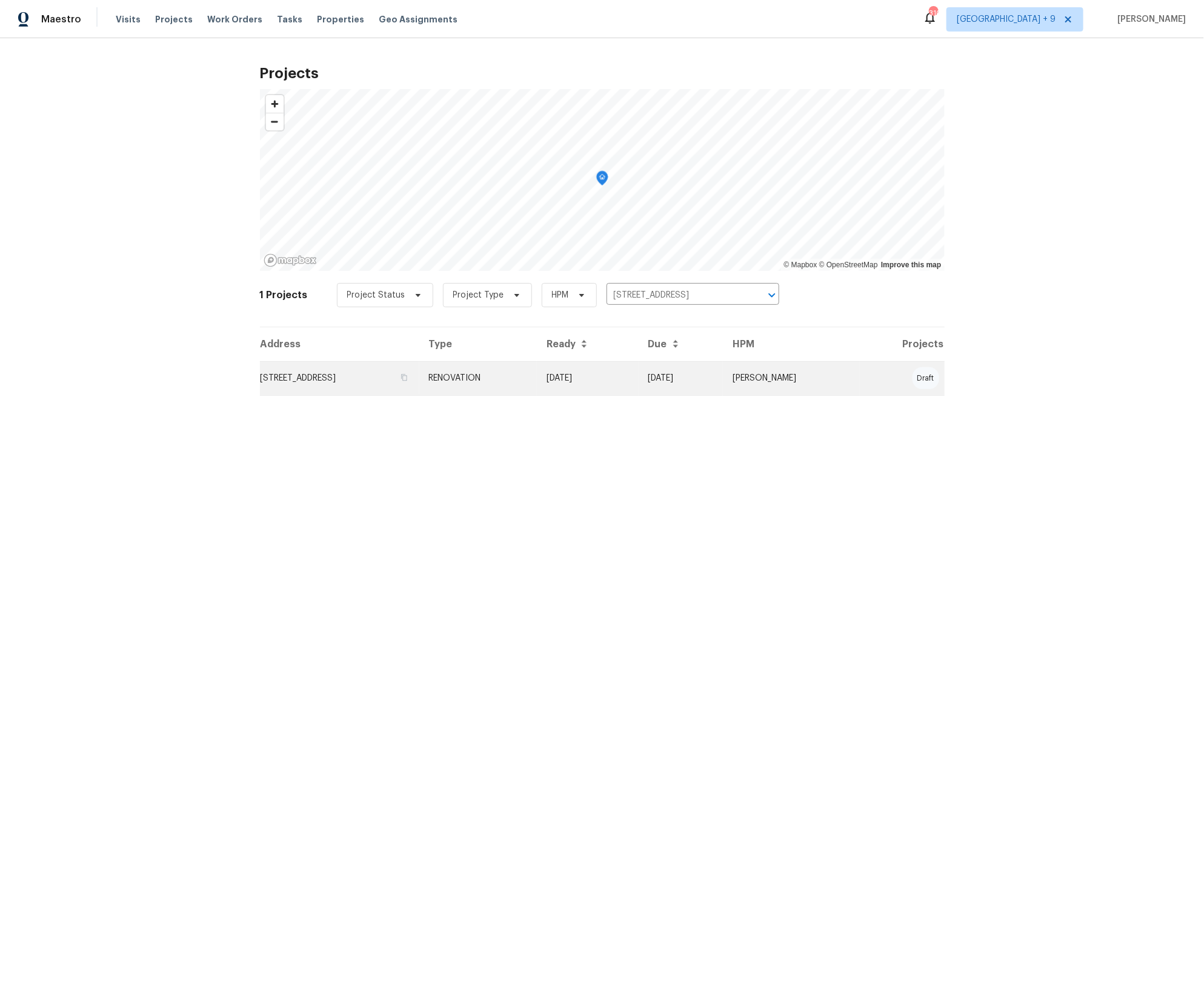
click at [396, 382] on td "106 Cottonwood Dr, Shelbyville, TN 37160" at bounding box center [339, 378] width 159 height 34
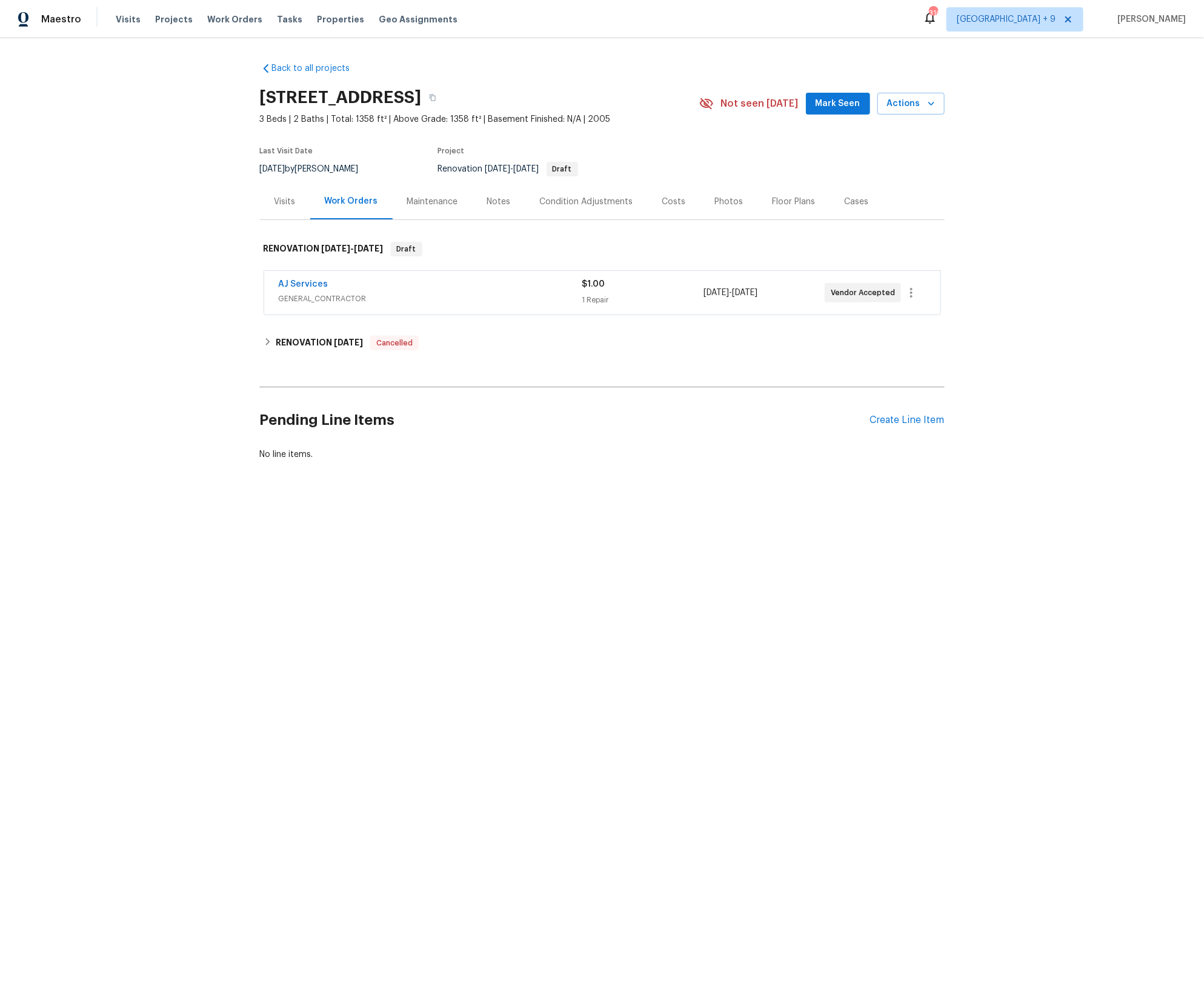
click at [686, 199] on div "Costs" at bounding box center [674, 201] width 53 height 36
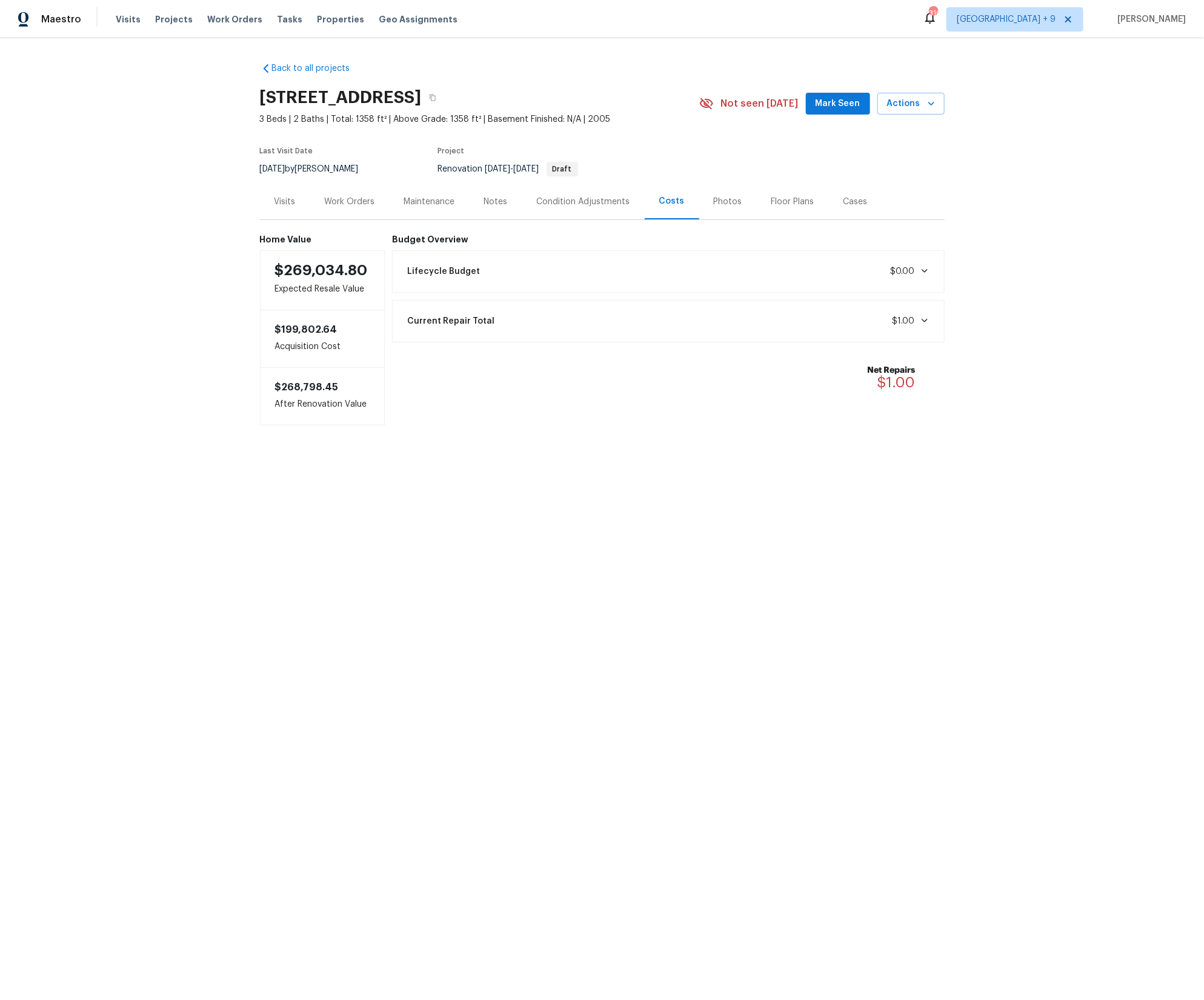
click at [601, 200] on div "Condition Adjustments" at bounding box center [583, 201] width 93 height 13
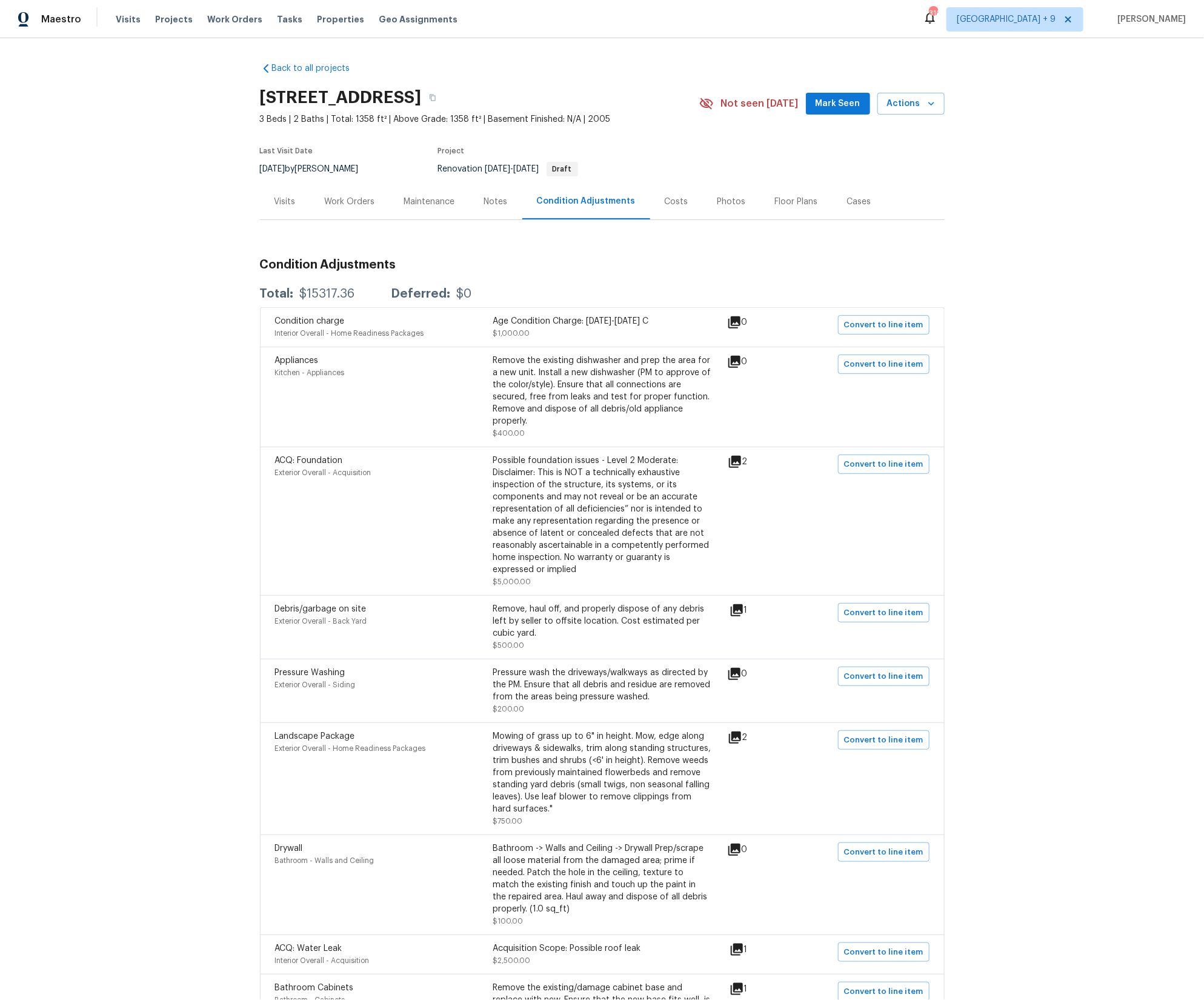
click at [671, 200] on div "Costs" at bounding box center [676, 201] width 24 height 13
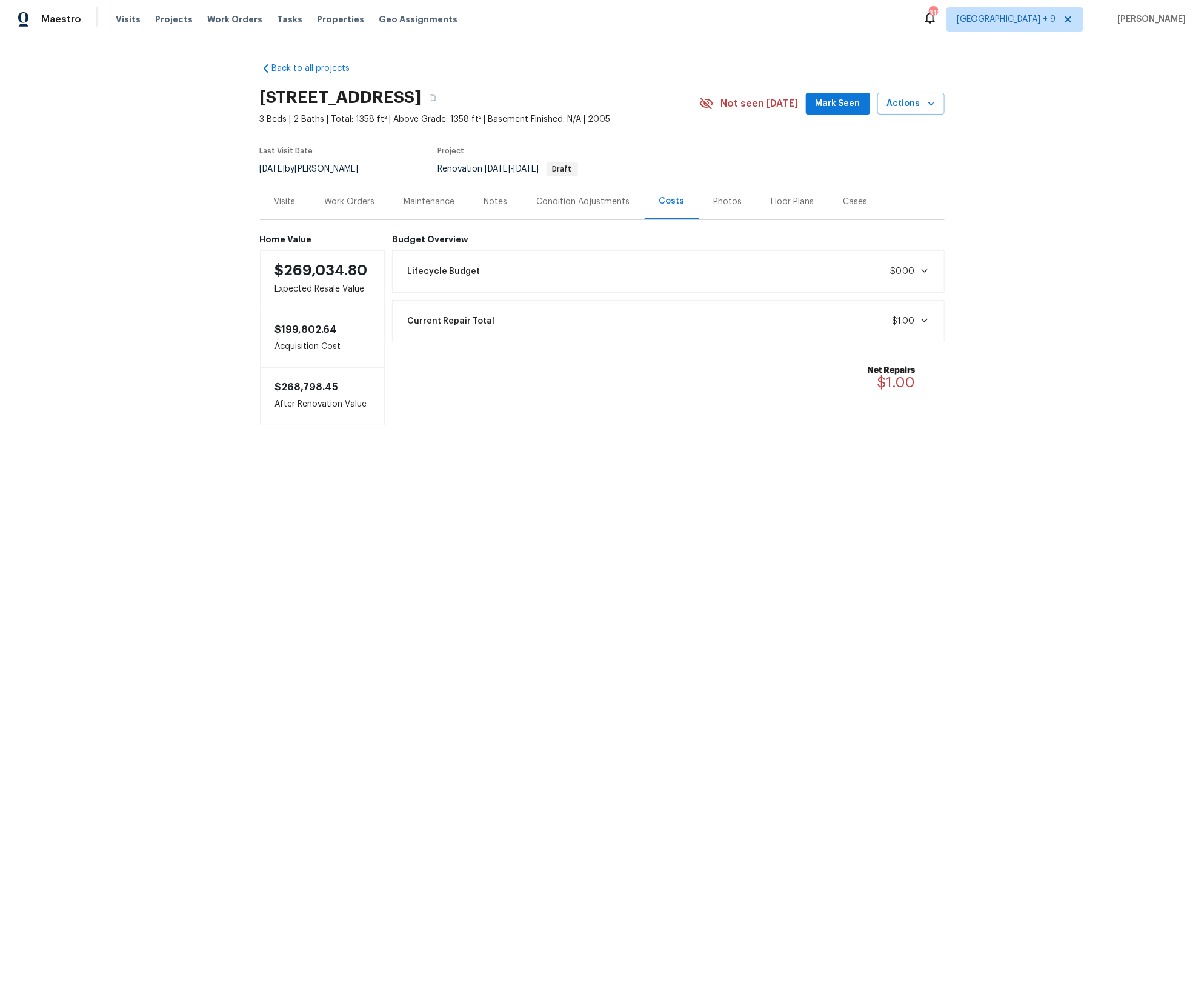
click at [501, 200] on div "Notes" at bounding box center [496, 201] width 24 height 13
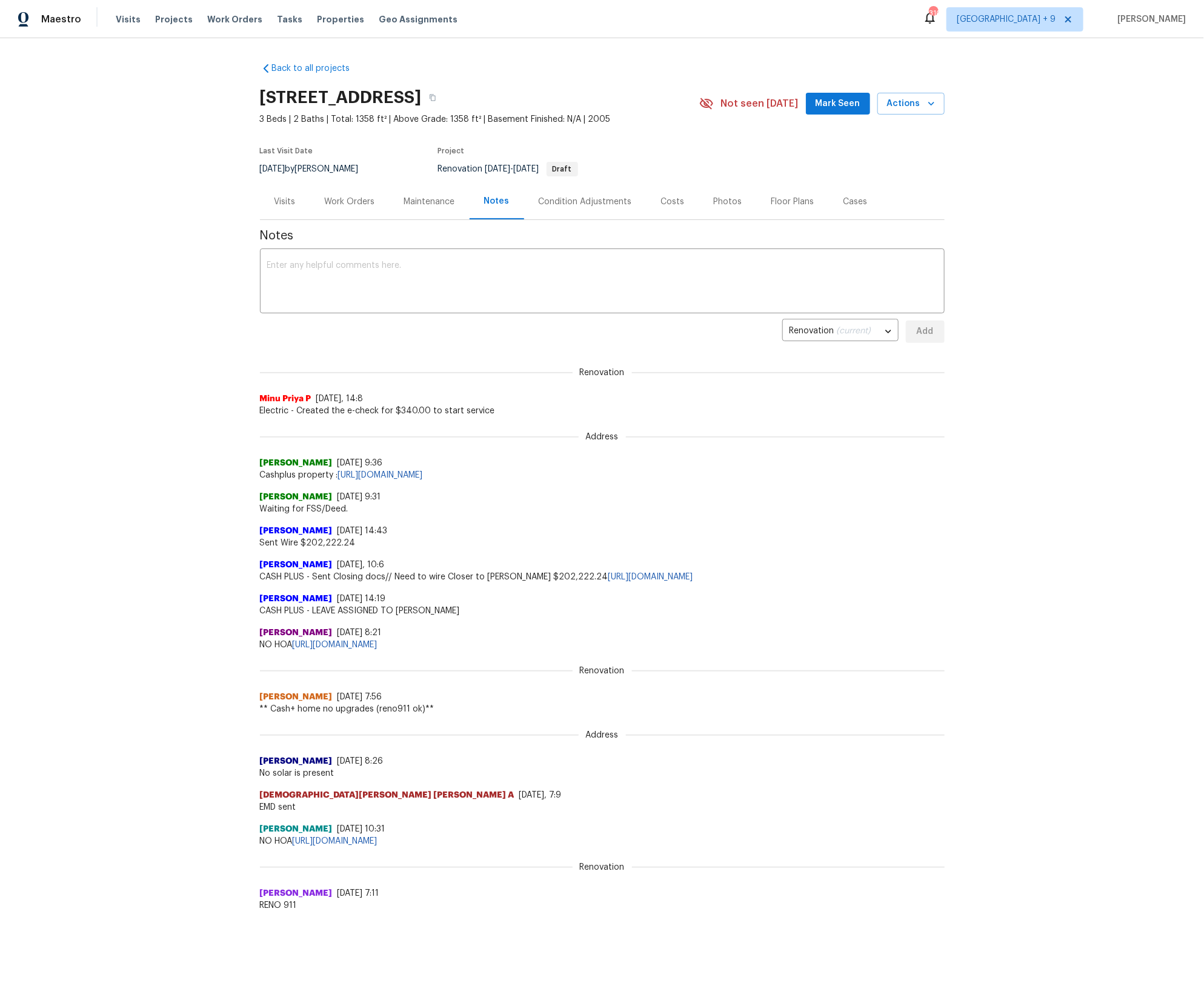
click at [563, 201] on div "Condition Adjustments" at bounding box center [585, 201] width 93 height 13
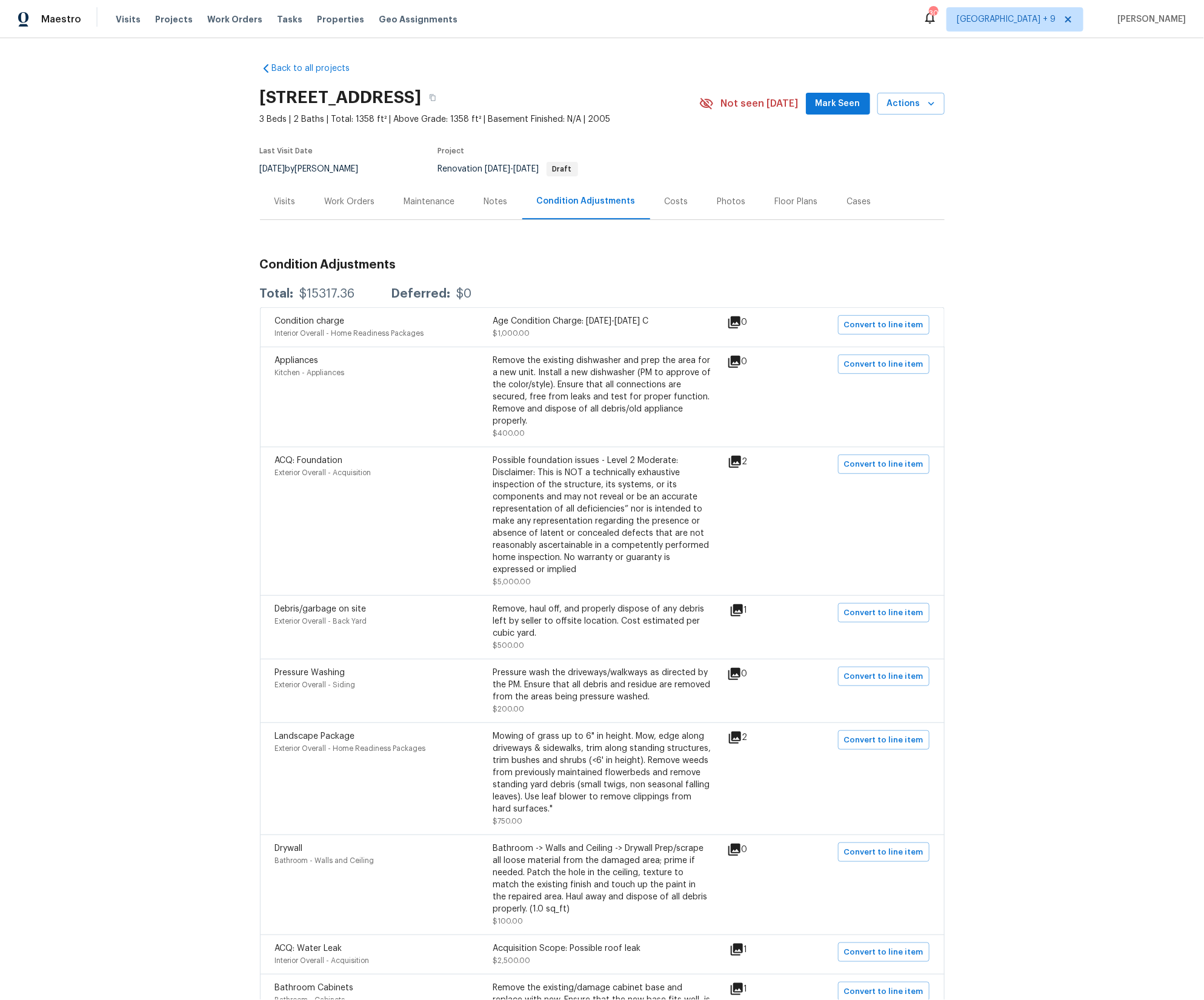
click at [666, 201] on div "Costs" at bounding box center [676, 201] width 24 height 13
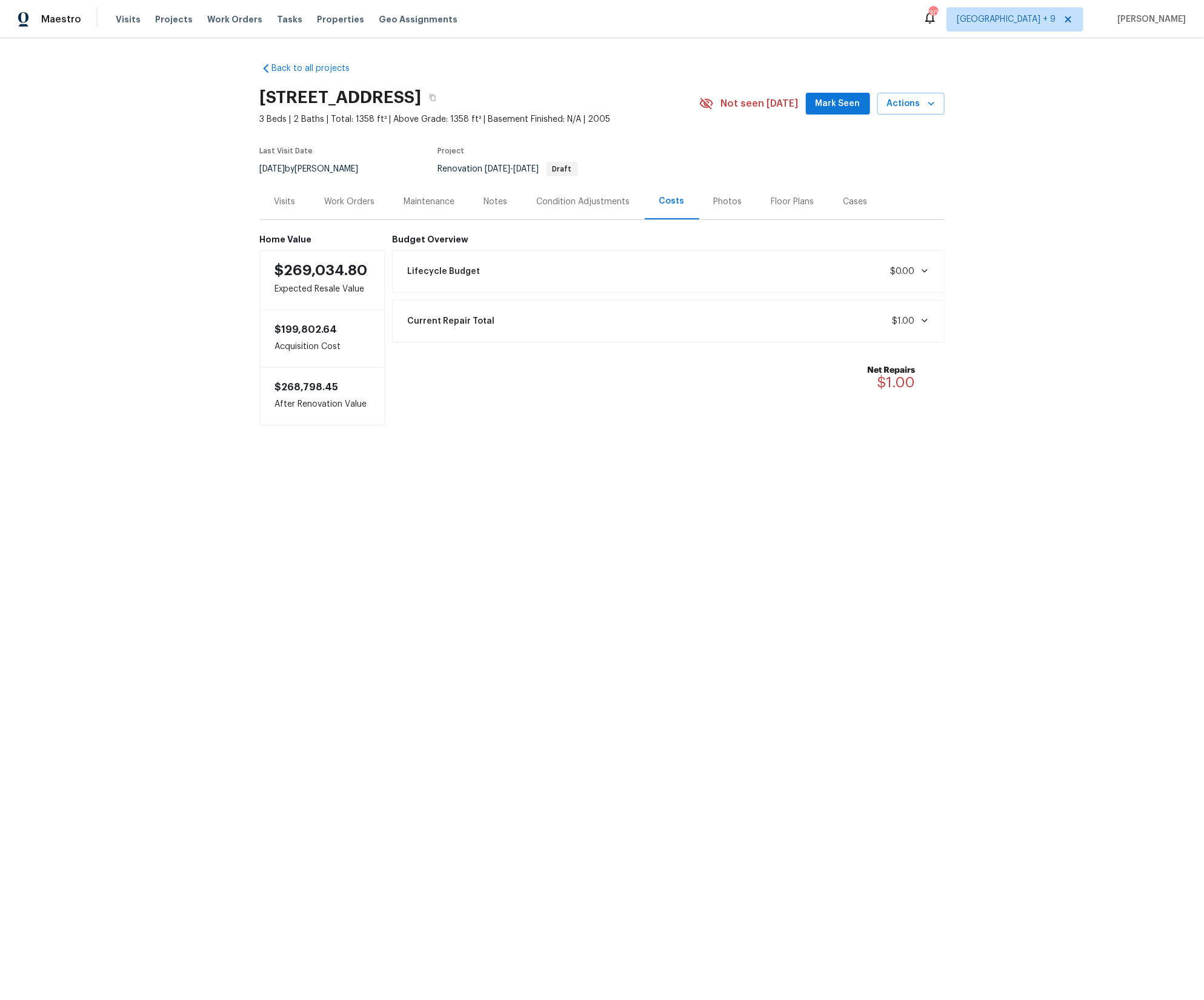
click at [592, 207] on div "Condition Adjustments" at bounding box center [583, 201] width 122 height 36
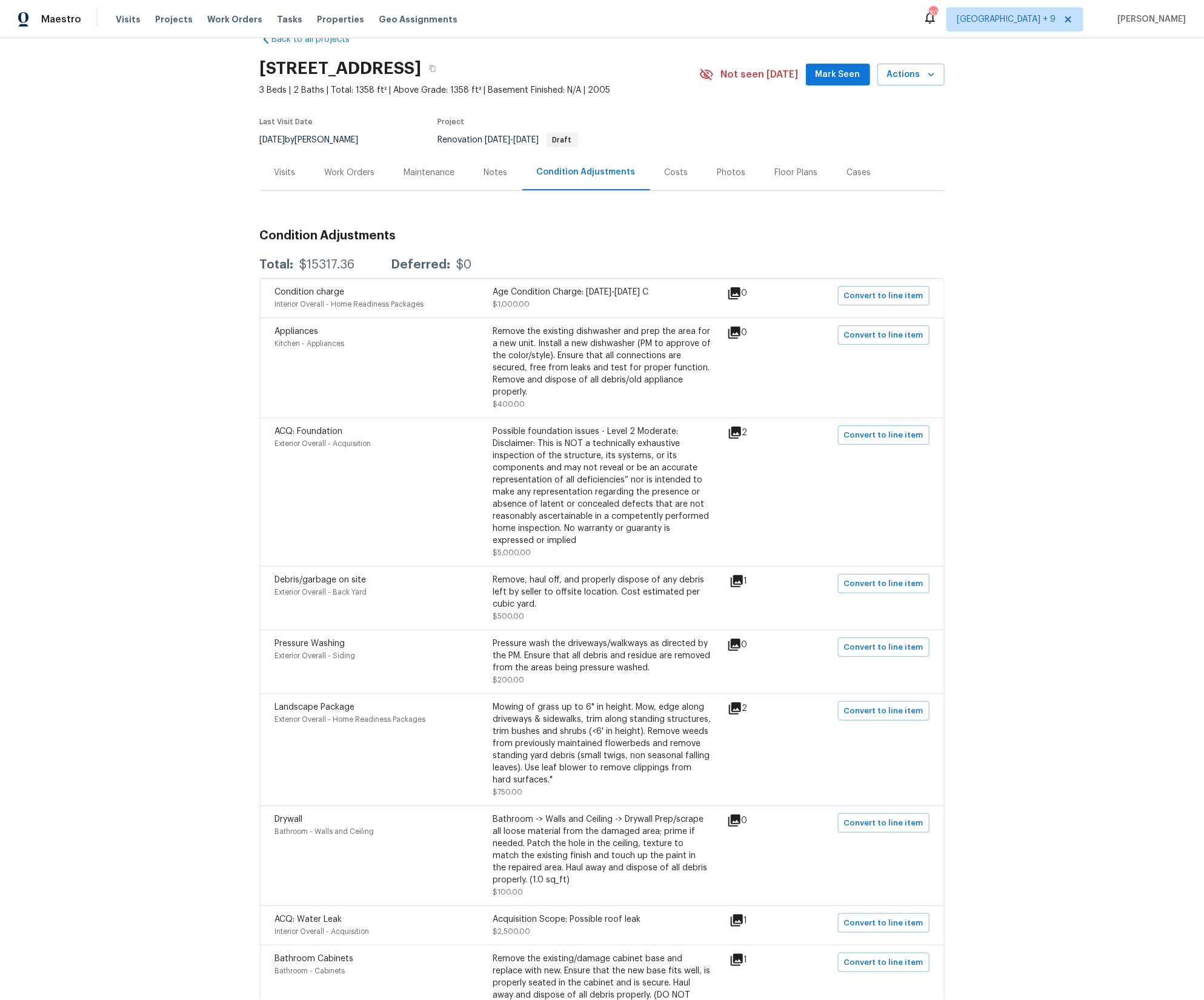
scroll to position [21, 0]
